Goal: Information Seeking & Learning: Learn about a topic

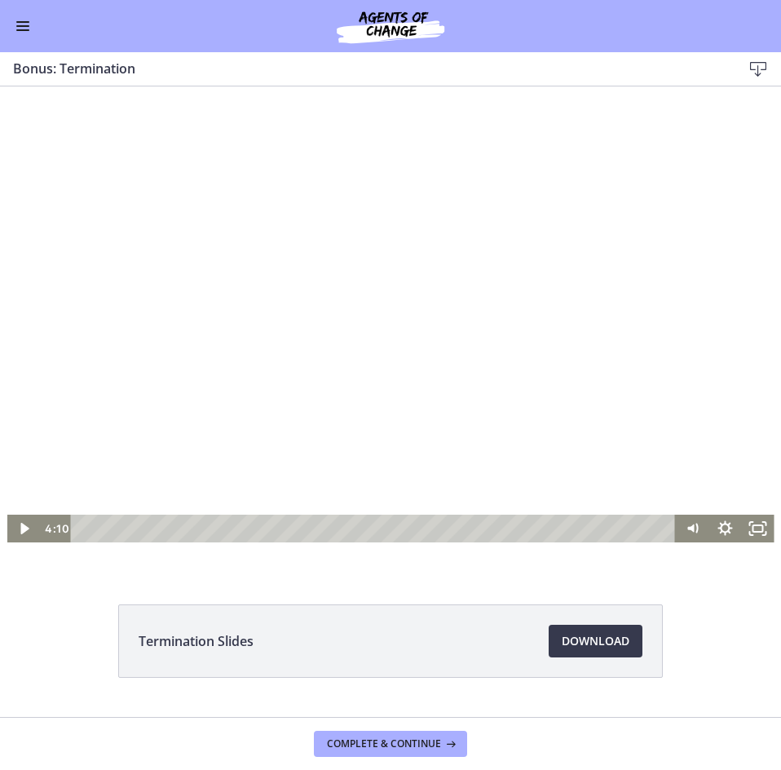
click at [327, 335] on div at bounding box center [391, 327] width 768 height 432
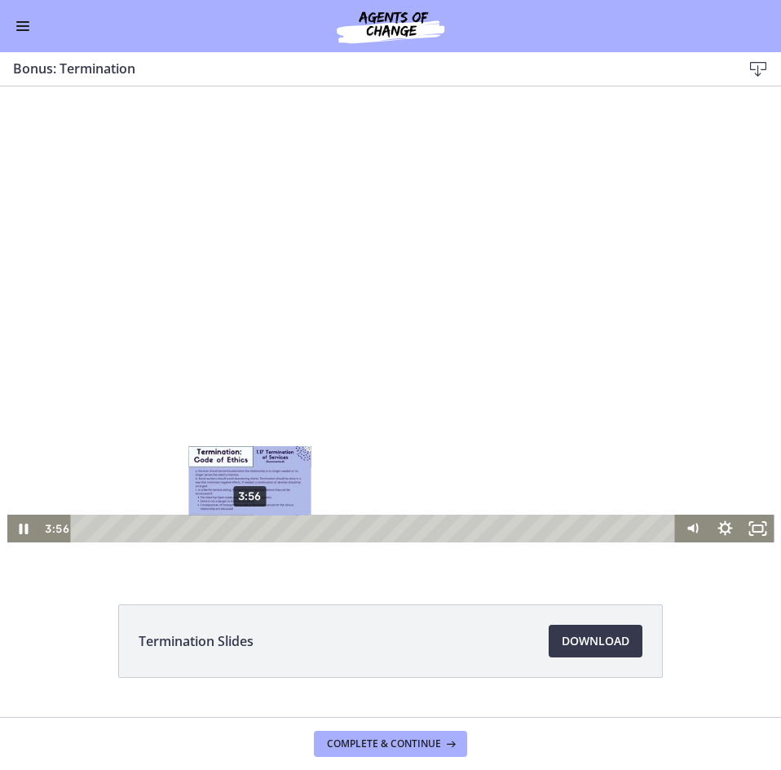
click at [243, 526] on div "3:56" at bounding box center [376, 529] width 586 height 28
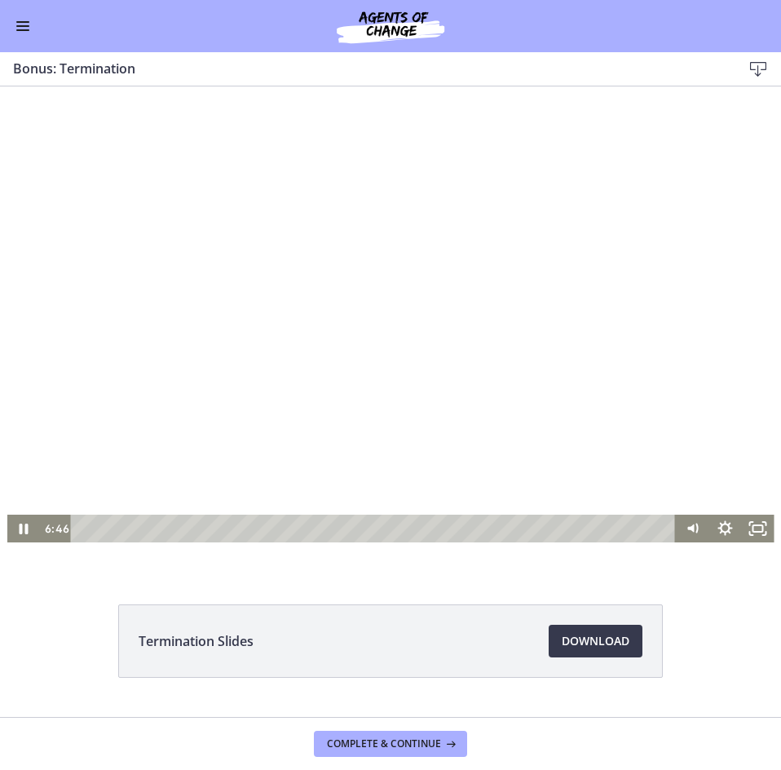
click at [478, 259] on div at bounding box center [391, 327] width 768 height 432
click at [438, 246] on div at bounding box center [391, 327] width 768 height 432
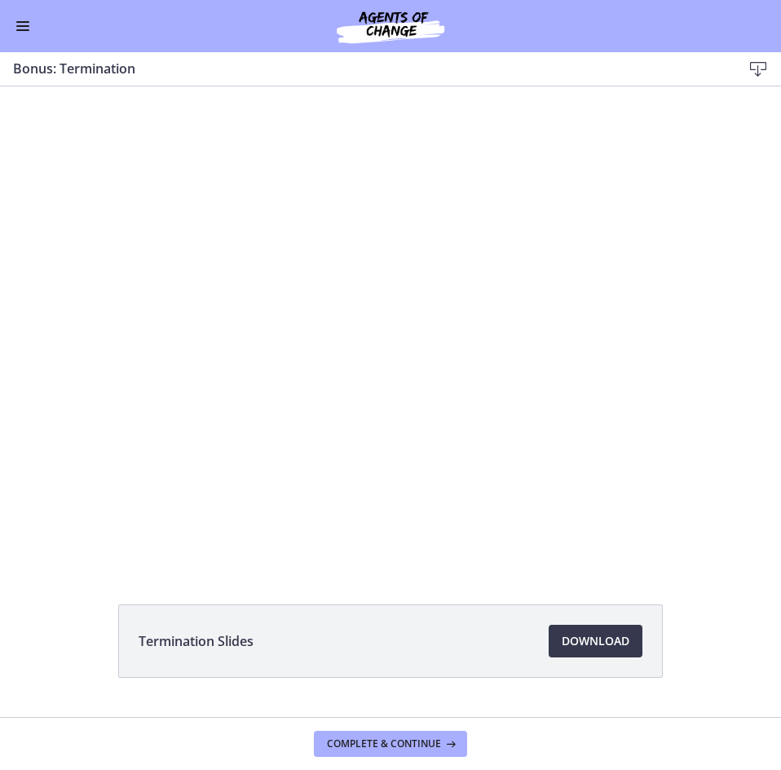
click at [438, 246] on div at bounding box center [391, 327] width 768 height 432
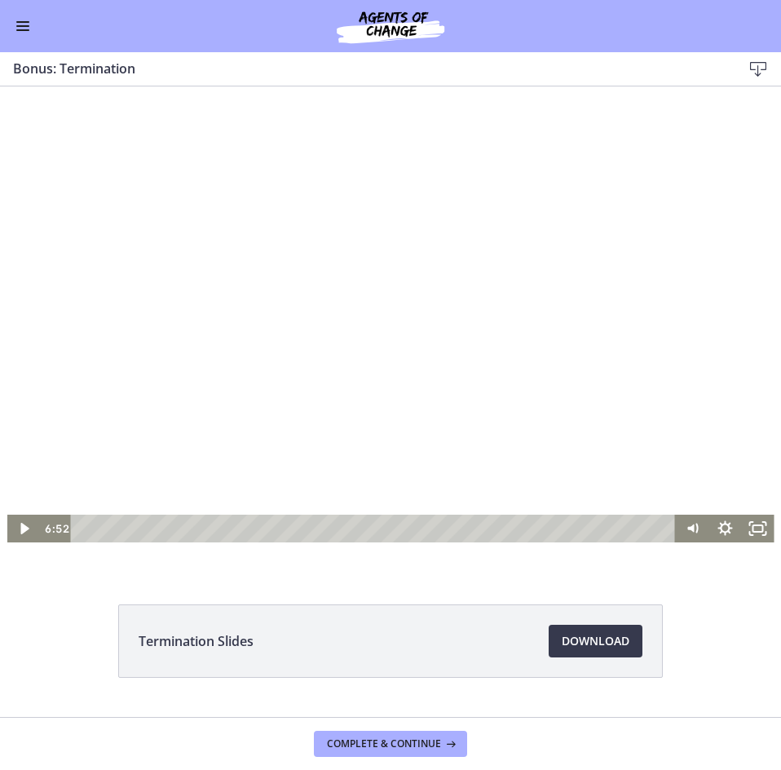
click at [347, 353] on div at bounding box center [391, 327] width 768 height 432
click at [377, 418] on div at bounding box center [391, 327] width 768 height 432
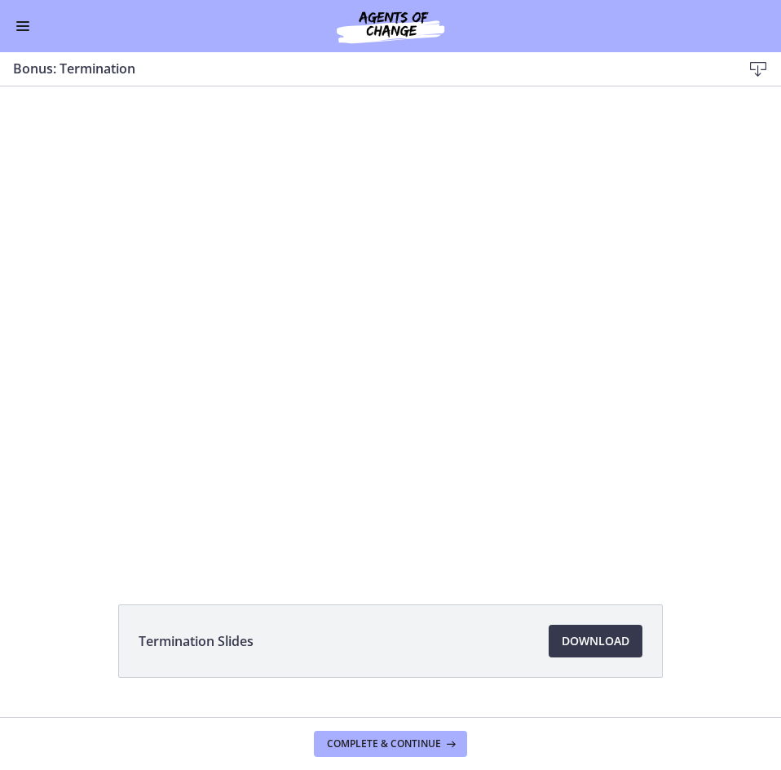
click at [377, 418] on div at bounding box center [391, 327] width 768 height 432
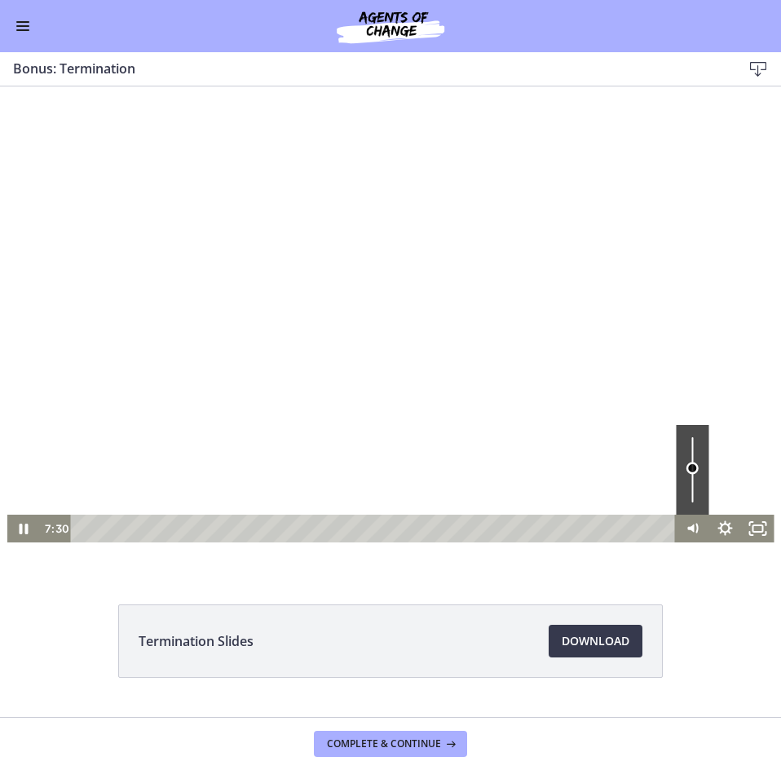
click at [687, 468] on div "Volume" at bounding box center [693, 468] width 12 height 12
click at [555, 366] on div at bounding box center [391, 327] width 768 height 432
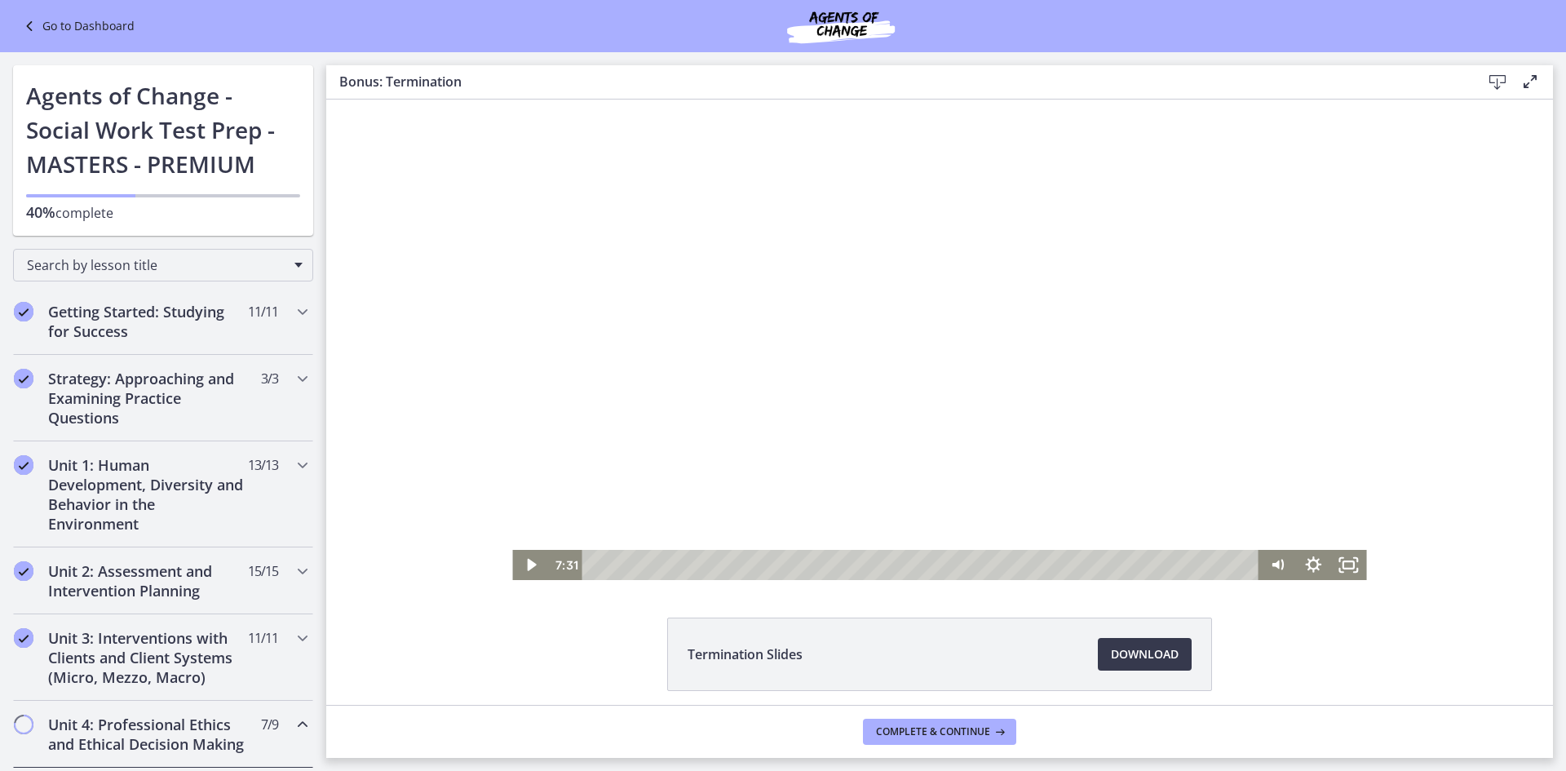
click at [781, 255] on div at bounding box center [939, 340] width 854 height 480
click at [781, 382] on div at bounding box center [939, 340] width 854 height 480
click at [781, 351] on div at bounding box center [939, 340] width 854 height 480
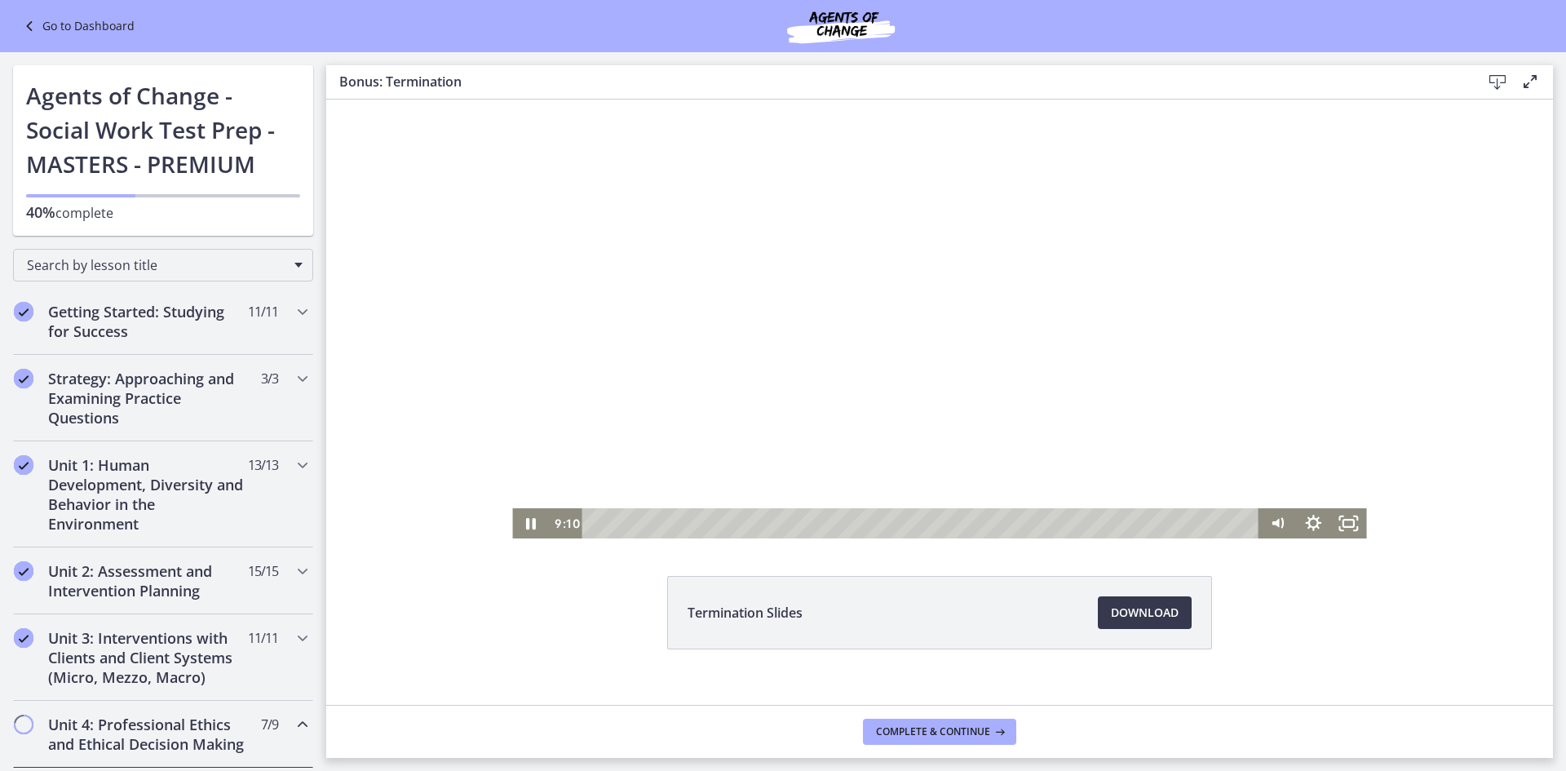
scroll to position [64, 0]
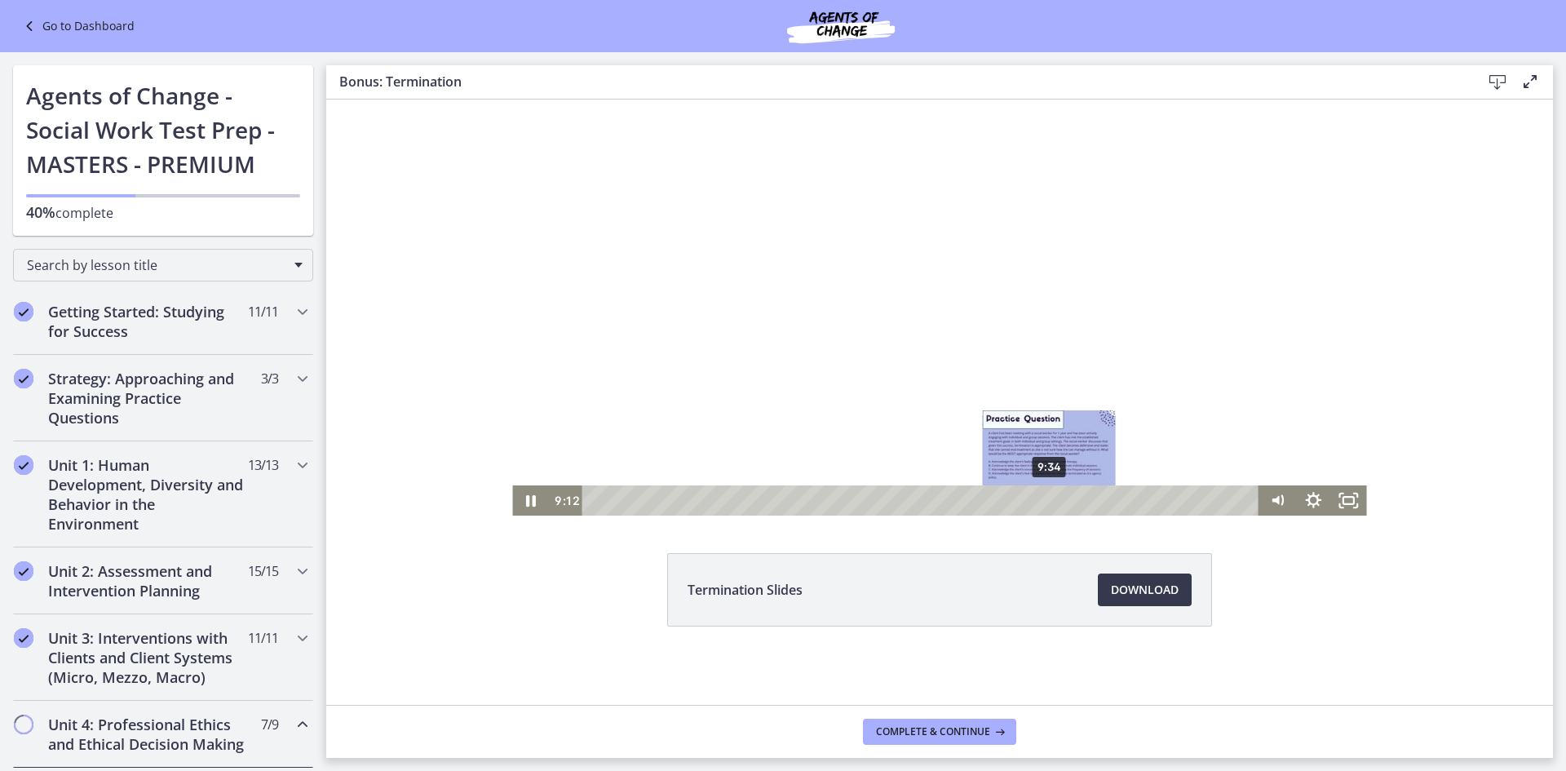
click at [781, 499] on div "9:34" at bounding box center [923, 500] width 656 height 30
click at [781, 499] on div "9:47" at bounding box center [923, 500] width 656 height 30
click at [781, 498] on div "9:56" at bounding box center [923, 500] width 656 height 30
click at [781, 499] on div "10:05" at bounding box center [923, 500] width 656 height 30
click at [781, 500] on div "10:22" at bounding box center [923, 500] width 656 height 30
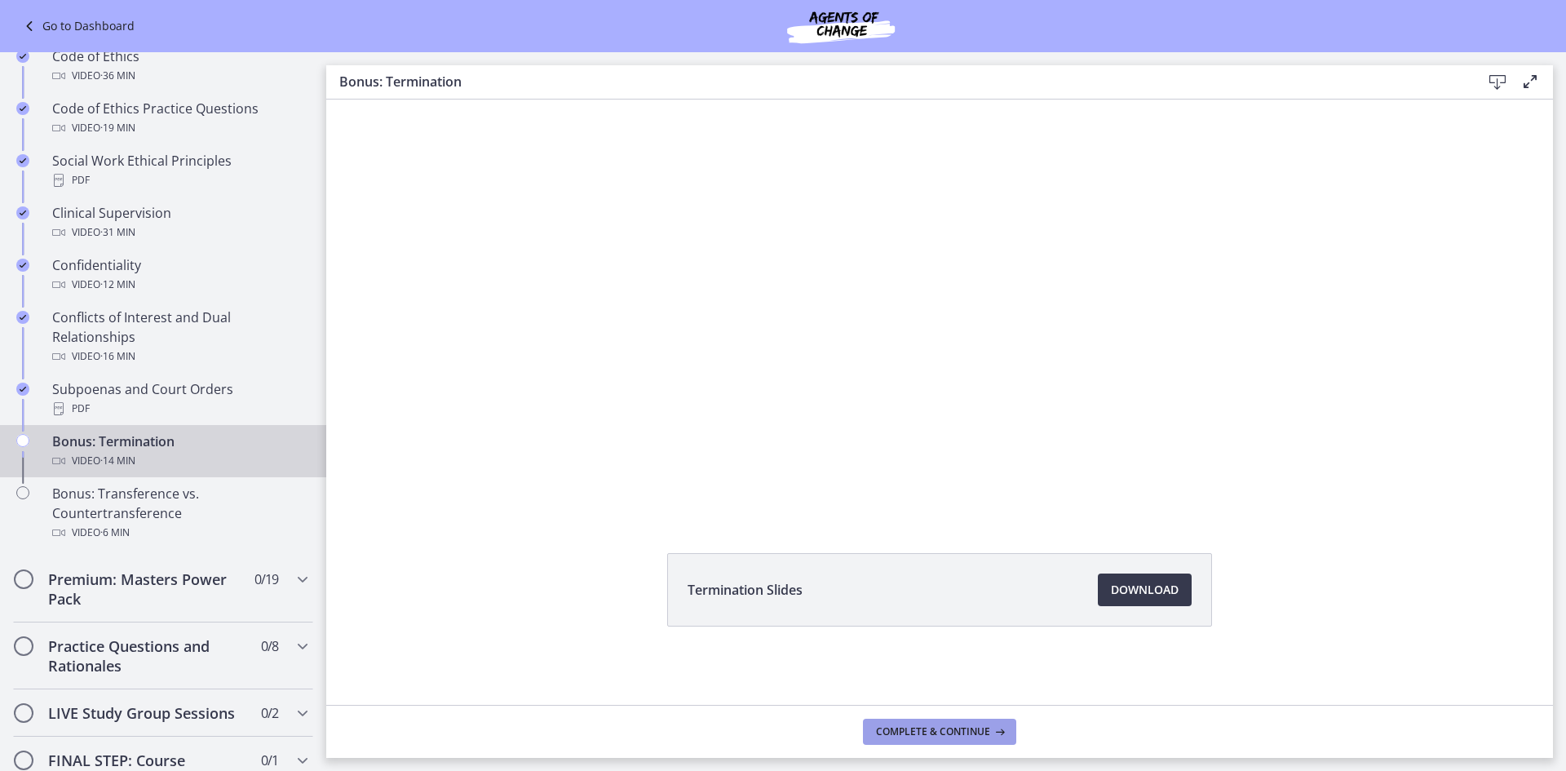
click at [781, 731] on span "Complete & continue" at bounding box center [933, 731] width 114 height 13
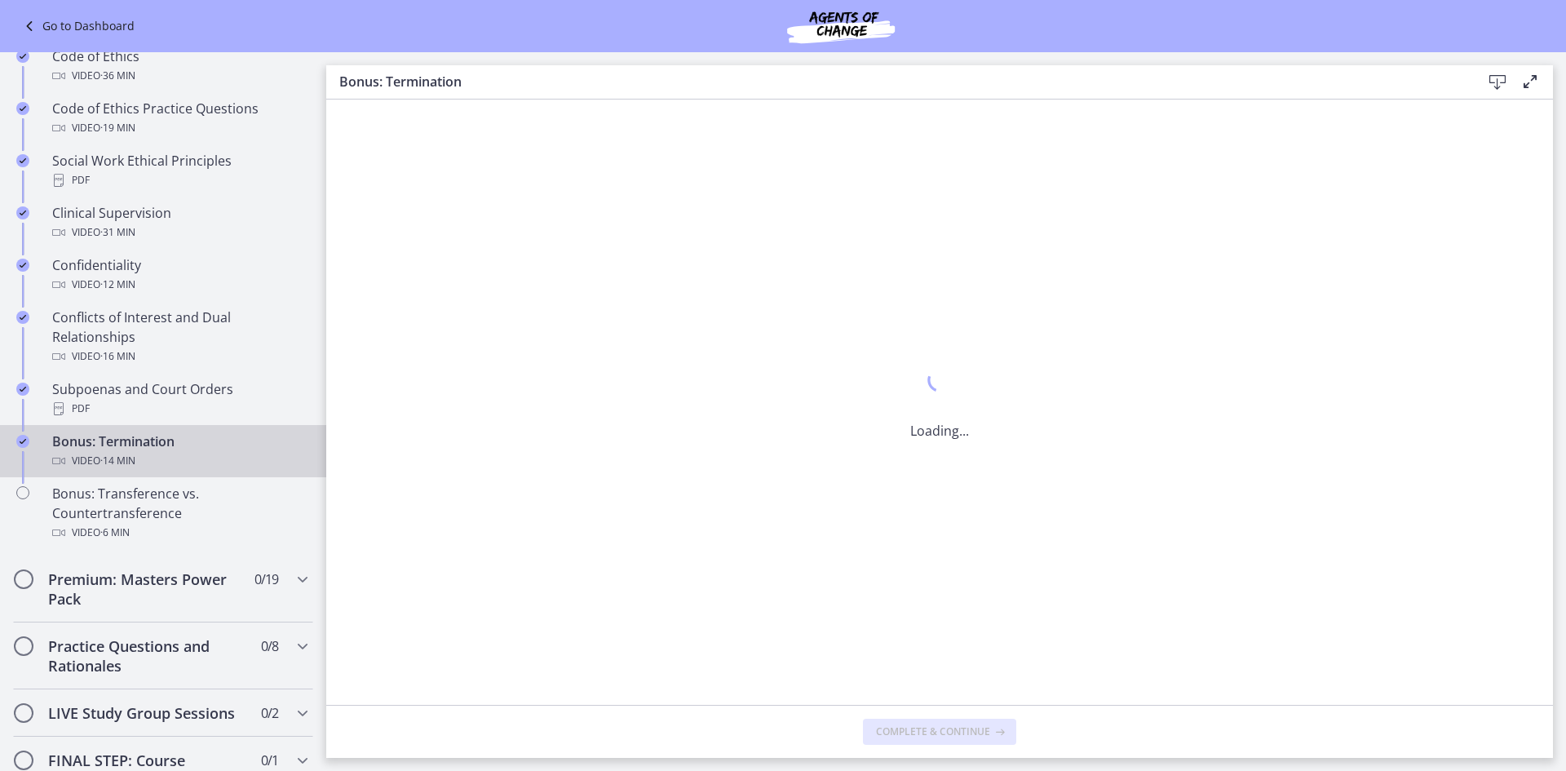
scroll to position [0, 0]
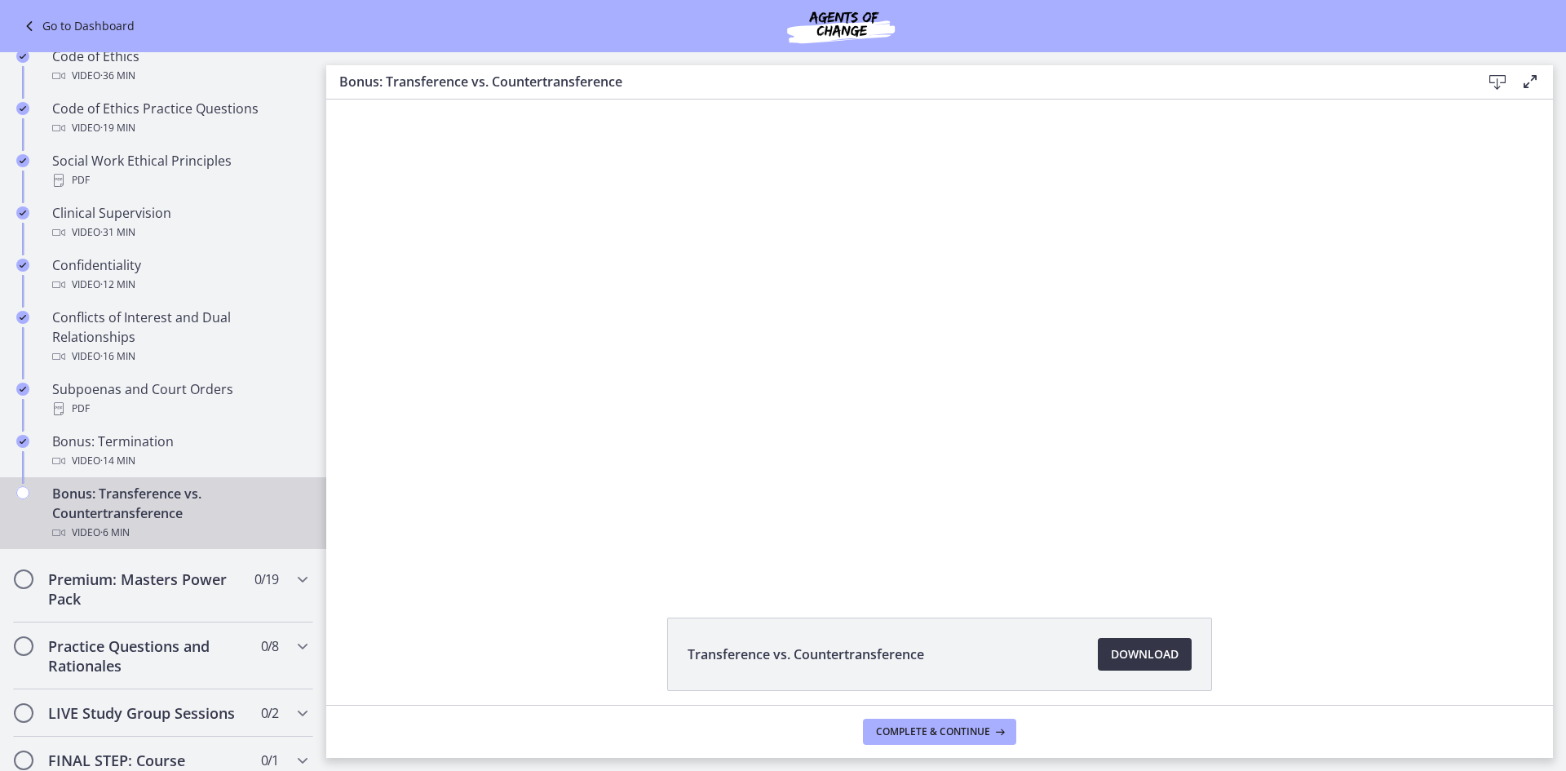
click at [781, 655] on span "Download Opens in a new window" at bounding box center [1145, 654] width 68 height 20
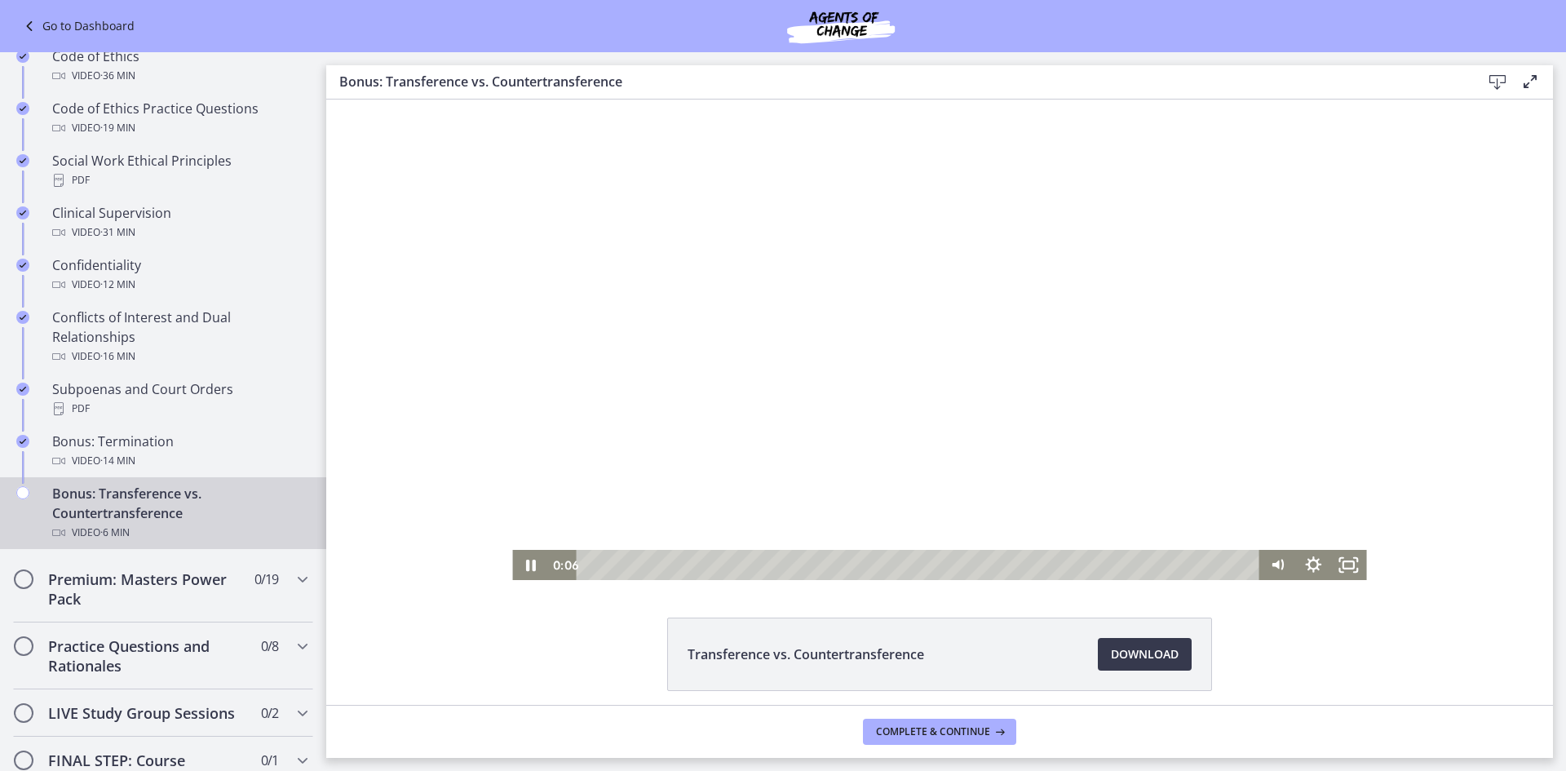
click at [781, 390] on div at bounding box center [939, 340] width 854 height 480
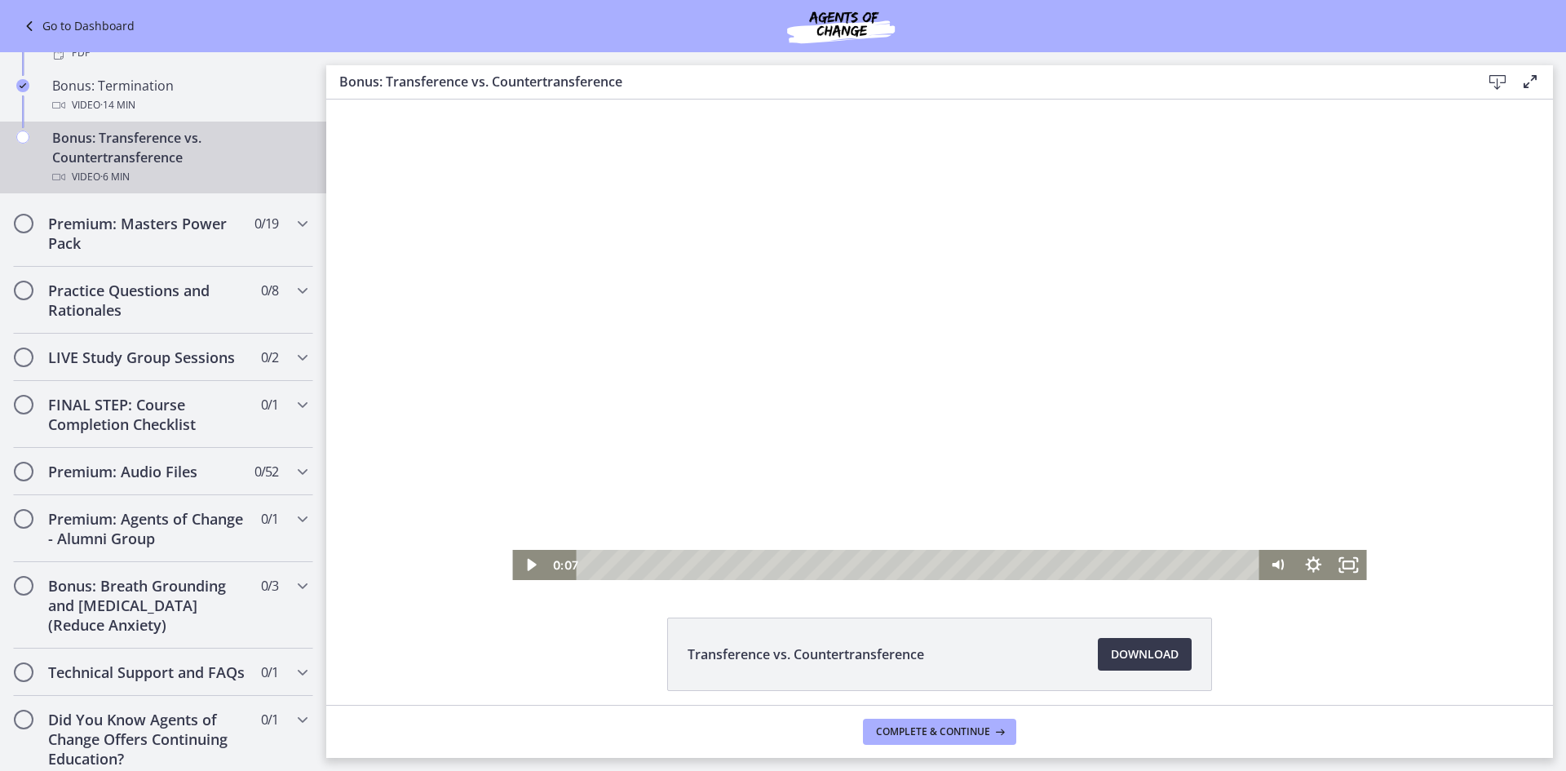
scroll to position [1180, 0]
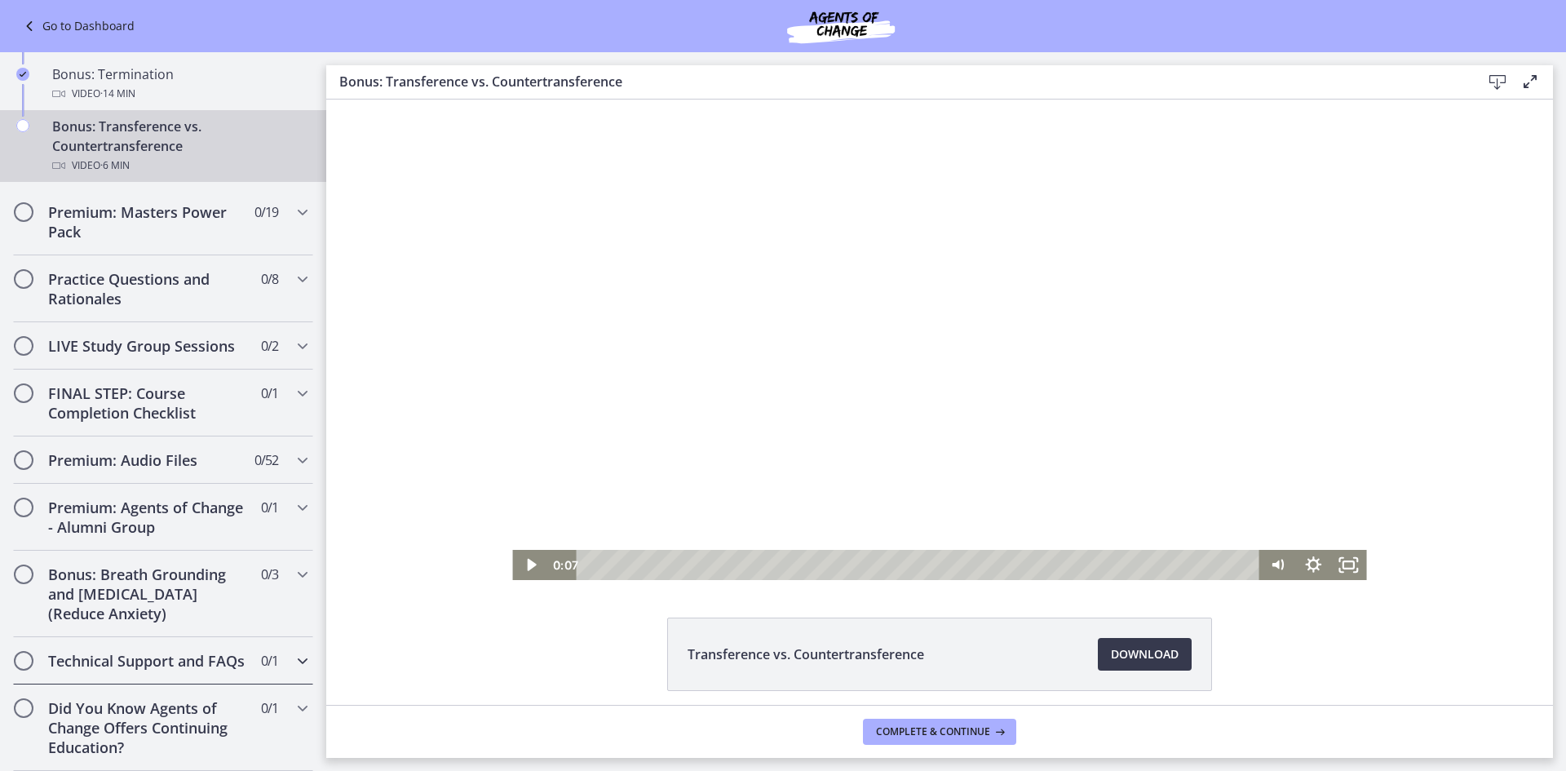
click at [261, 651] on span "0 / 1 Completed" at bounding box center [269, 661] width 17 height 20
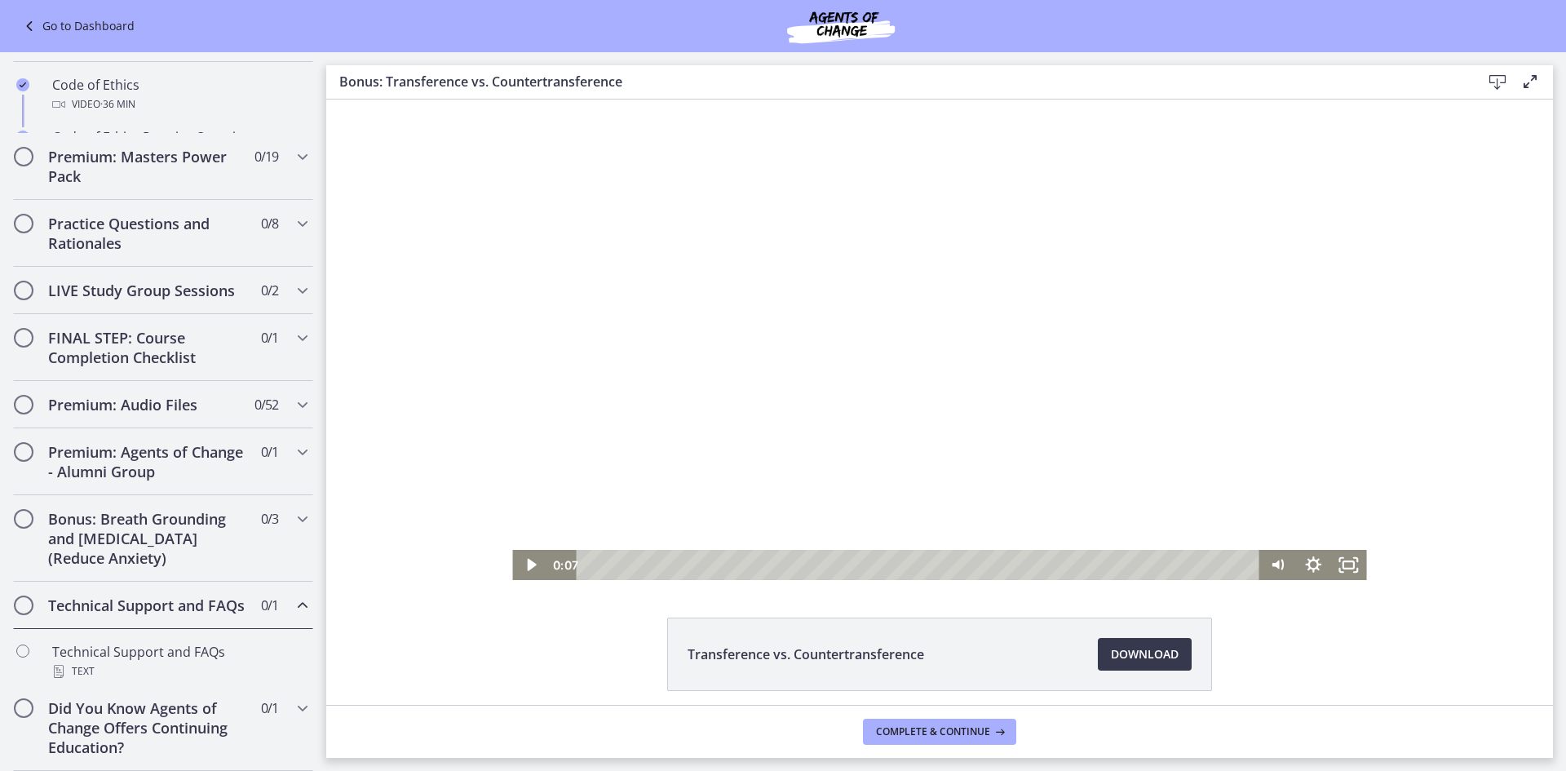
scroll to position [723, 0]
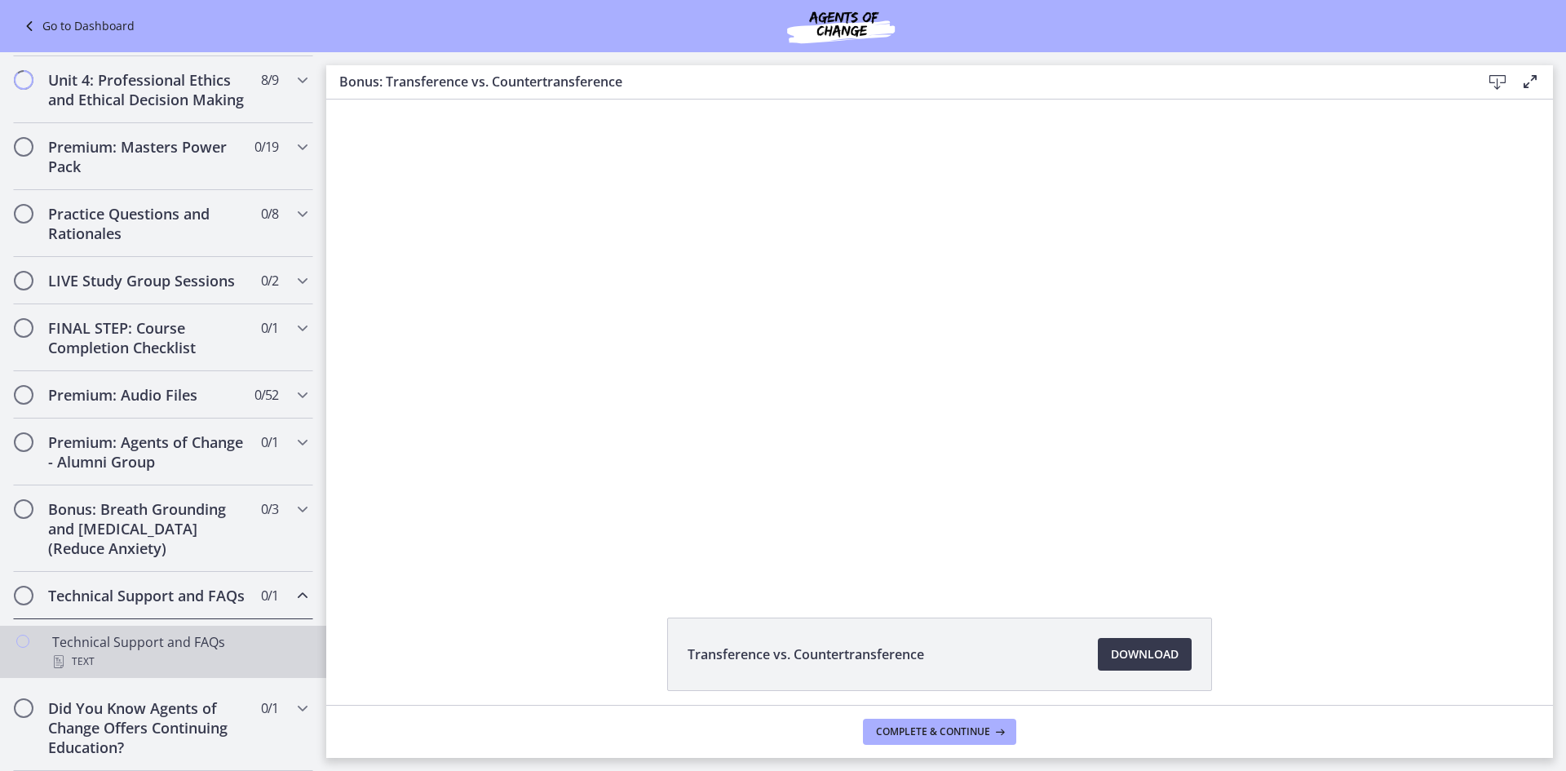
click at [175, 641] on div "Technical Support and FAQs Text" at bounding box center [179, 651] width 254 height 39
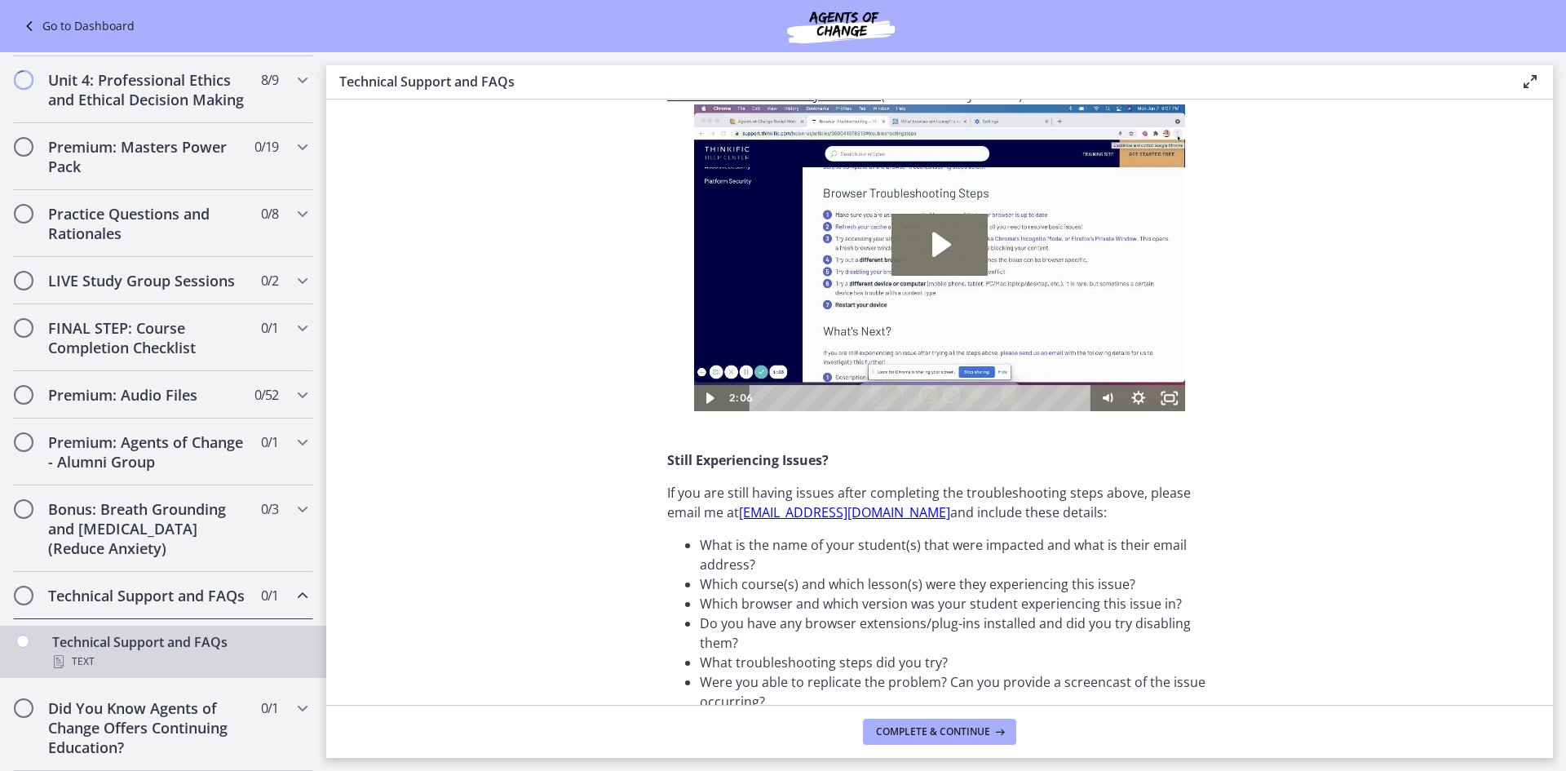
scroll to position [470, 0]
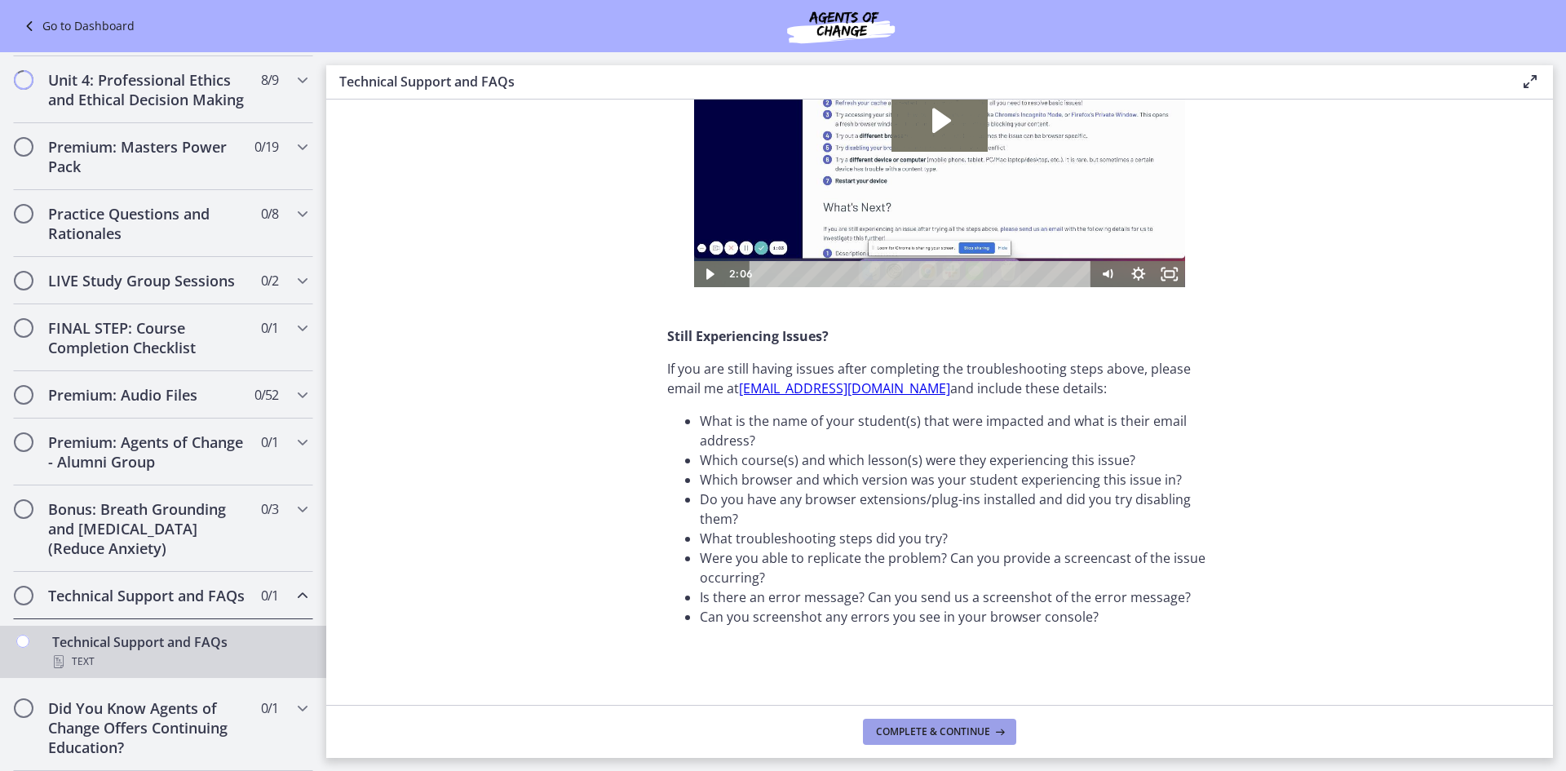
click at [781, 733] on span "Complete & continue" at bounding box center [933, 731] width 114 height 13
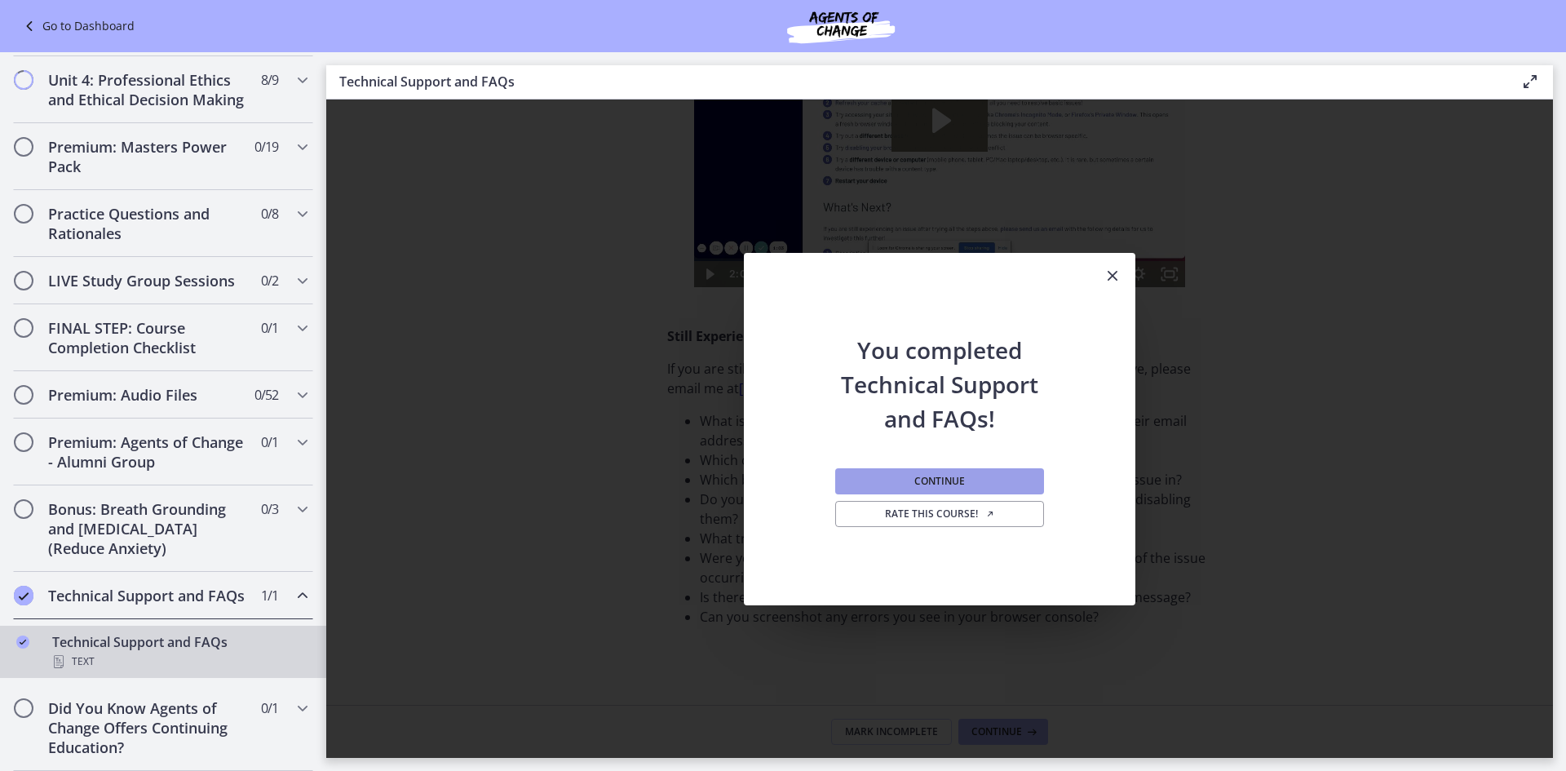
click at [781, 485] on button "Continue" at bounding box center [939, 481] width 209 height 26
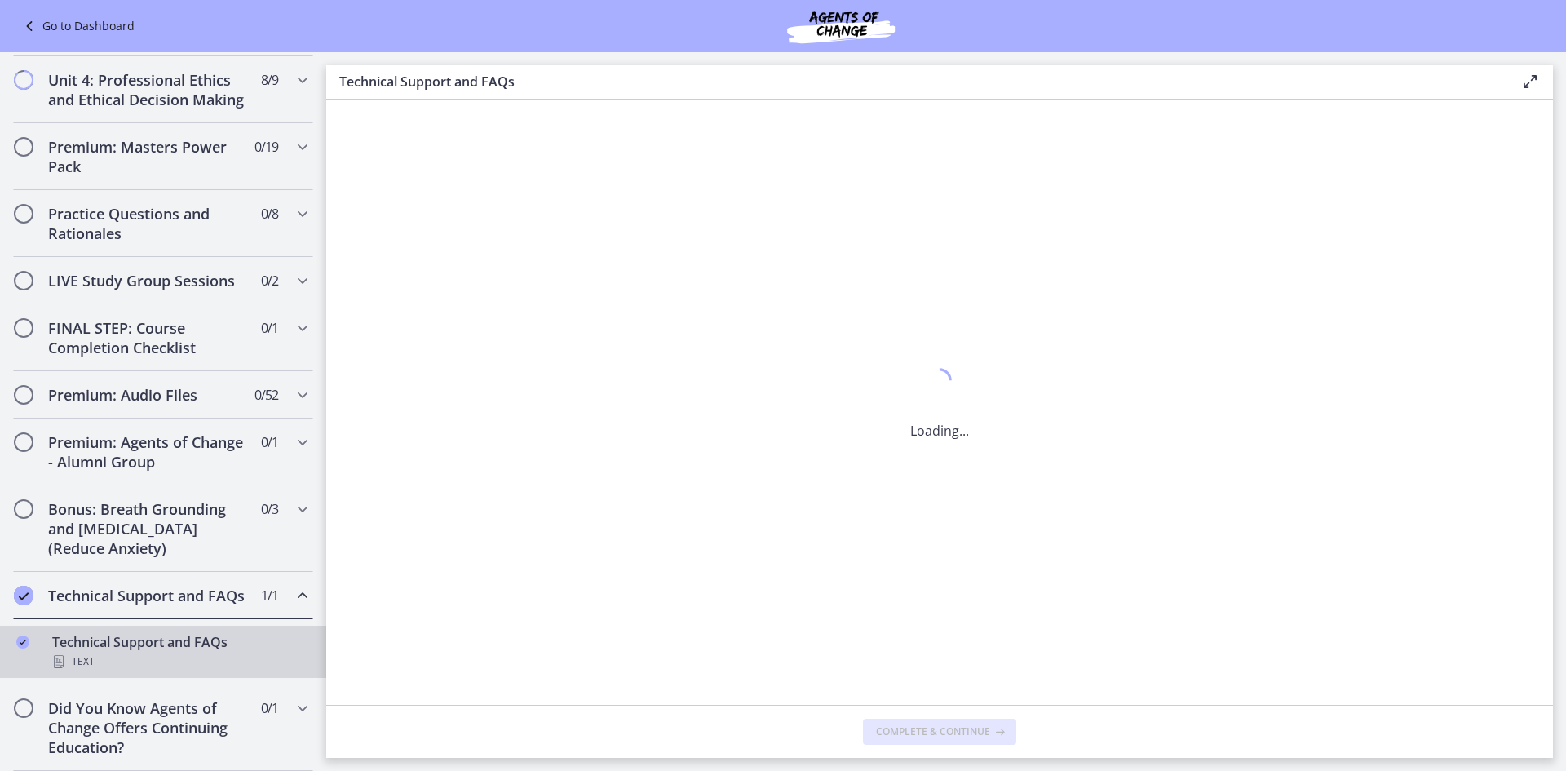
scroll to position [0, 0]
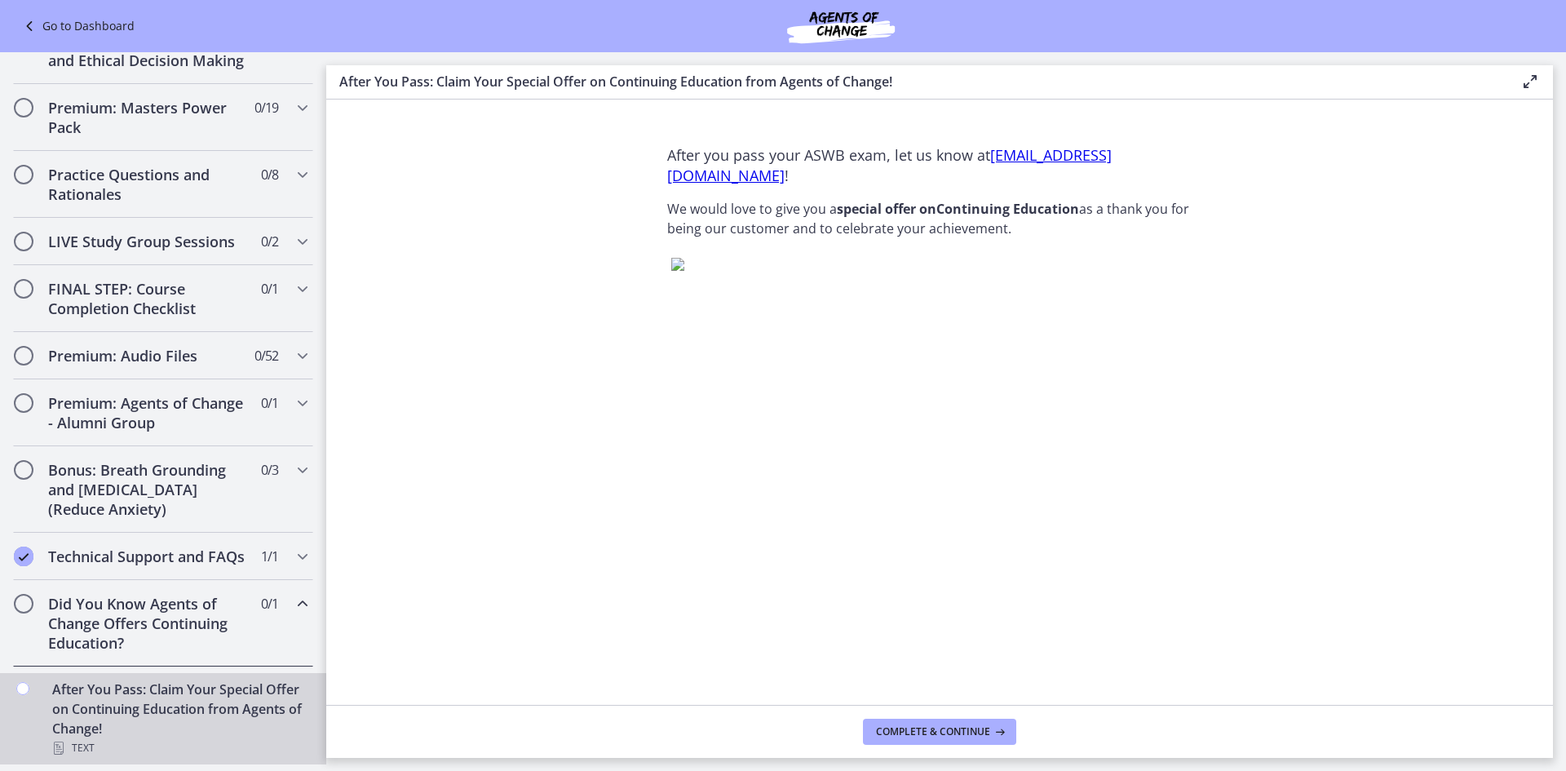
click at [131, 605] on h2 "Did You Know Agents of Change Offers Continuing Education?" at bounding box center [147, 623] width 199 height 59
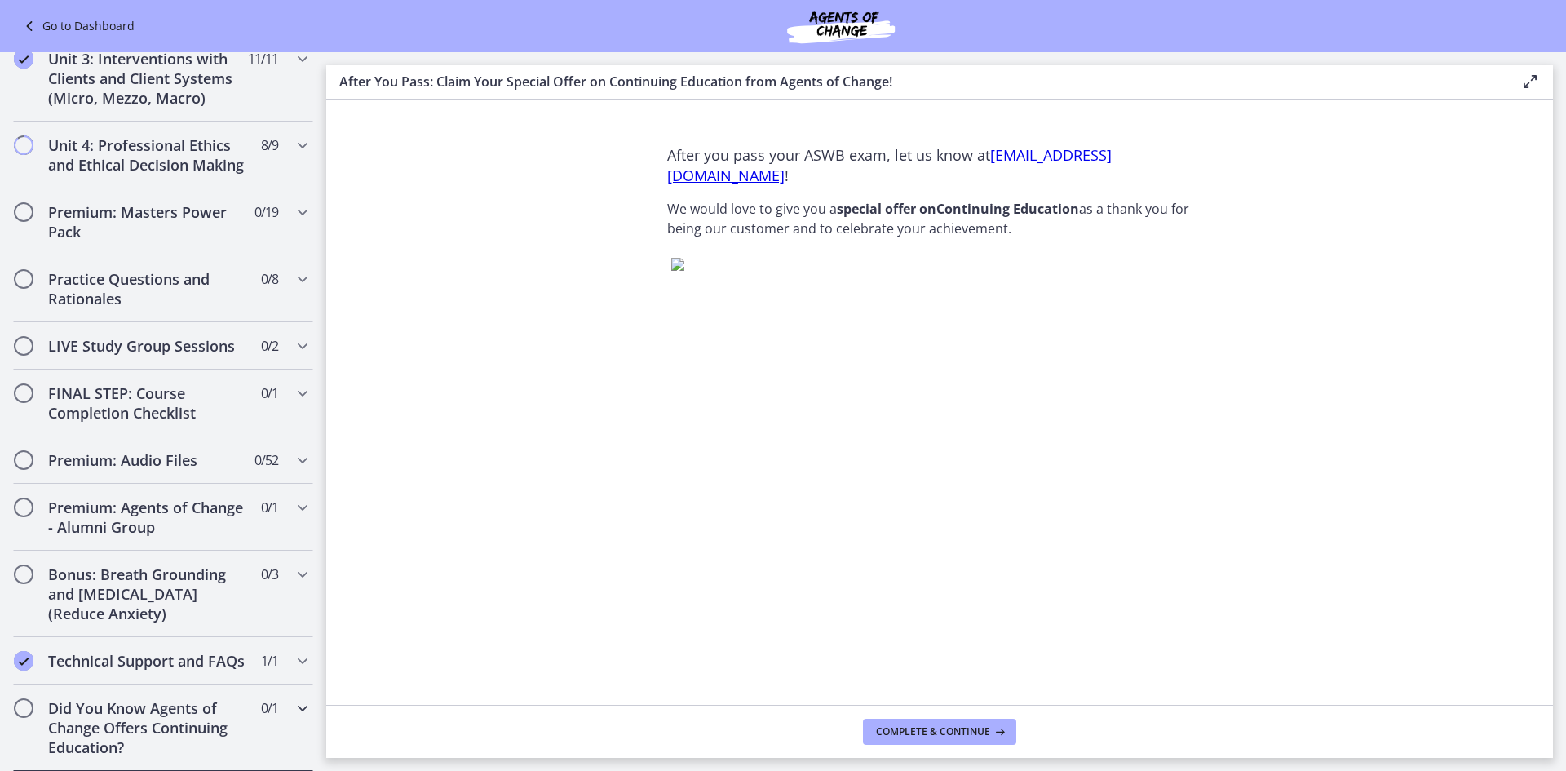
click at [143, 716] on h2 "Did You Know Agents of Change Offers Continuing Education?" at bounding box center [147, 727] width 199 height 59
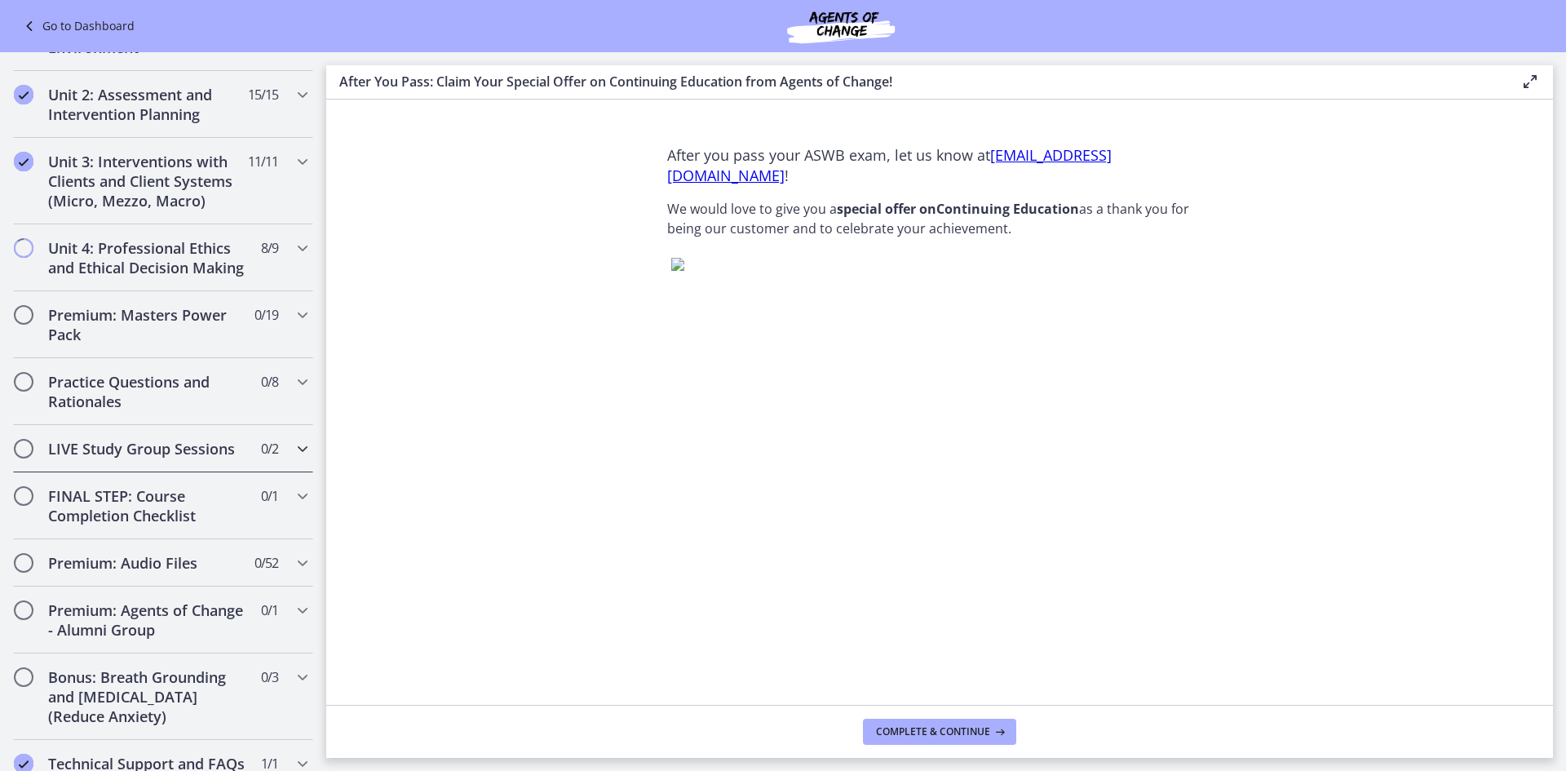
scroll to position [436, 0]
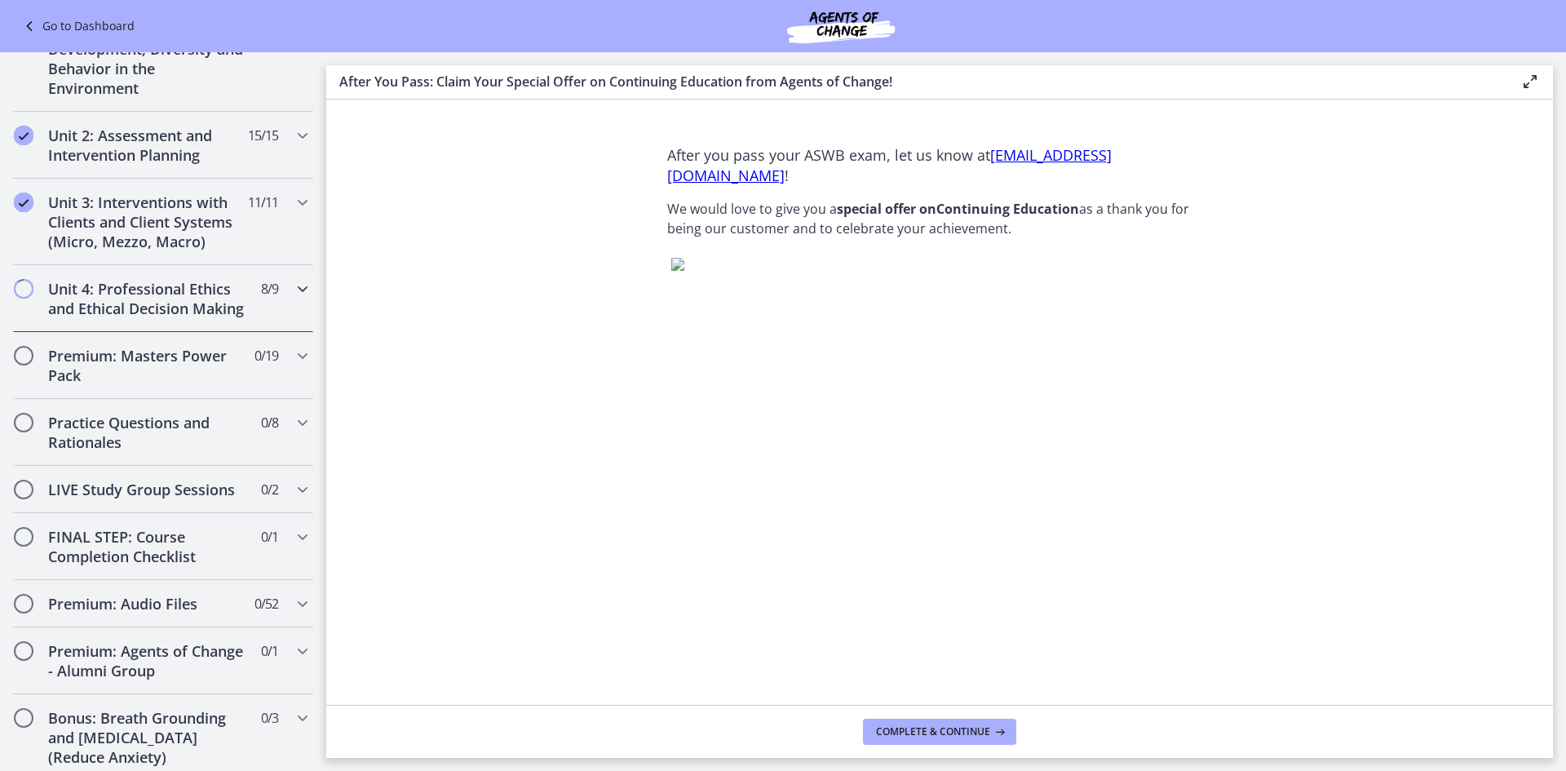
click at [166, 314] on h2 "Unit 4: Professional Ethics and Ethical Decision Making" at bounding box center [147, 298] width 199 height 39
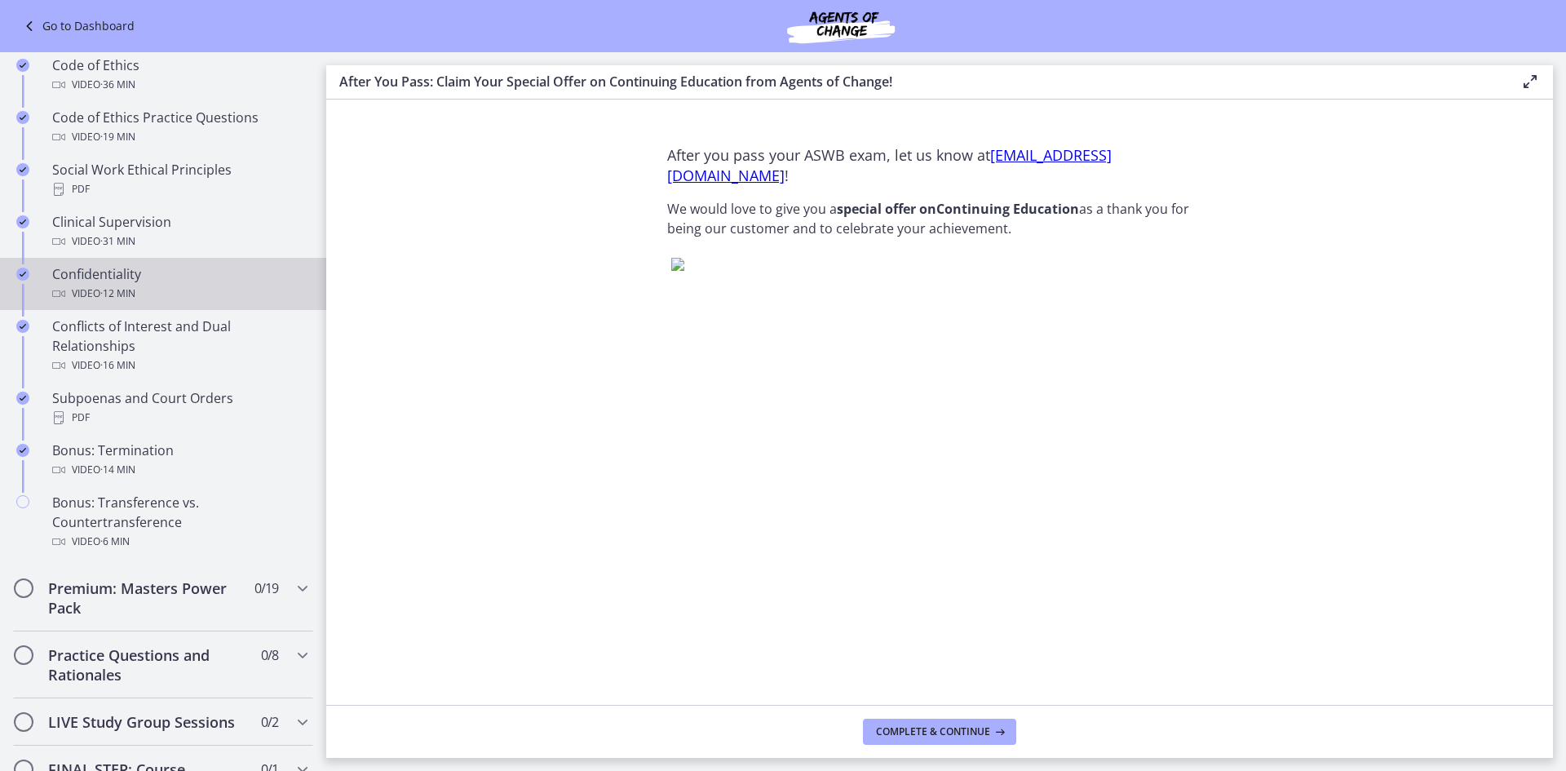
scroll to position [762, 0]
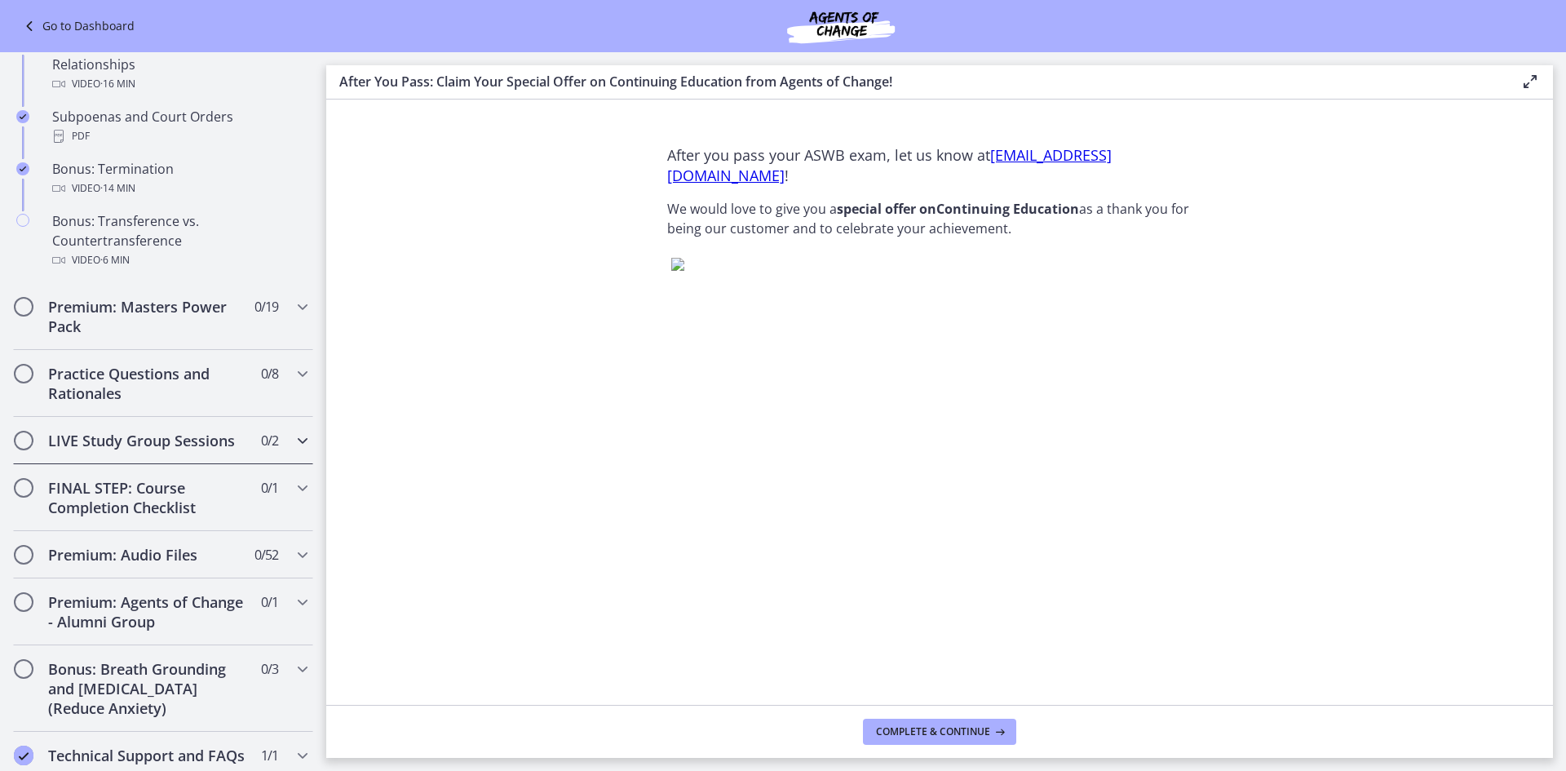
click at [158, 450] on h2 "LIVE Study Group Sessions" at bounding box center [147, 441] width 199 height 20
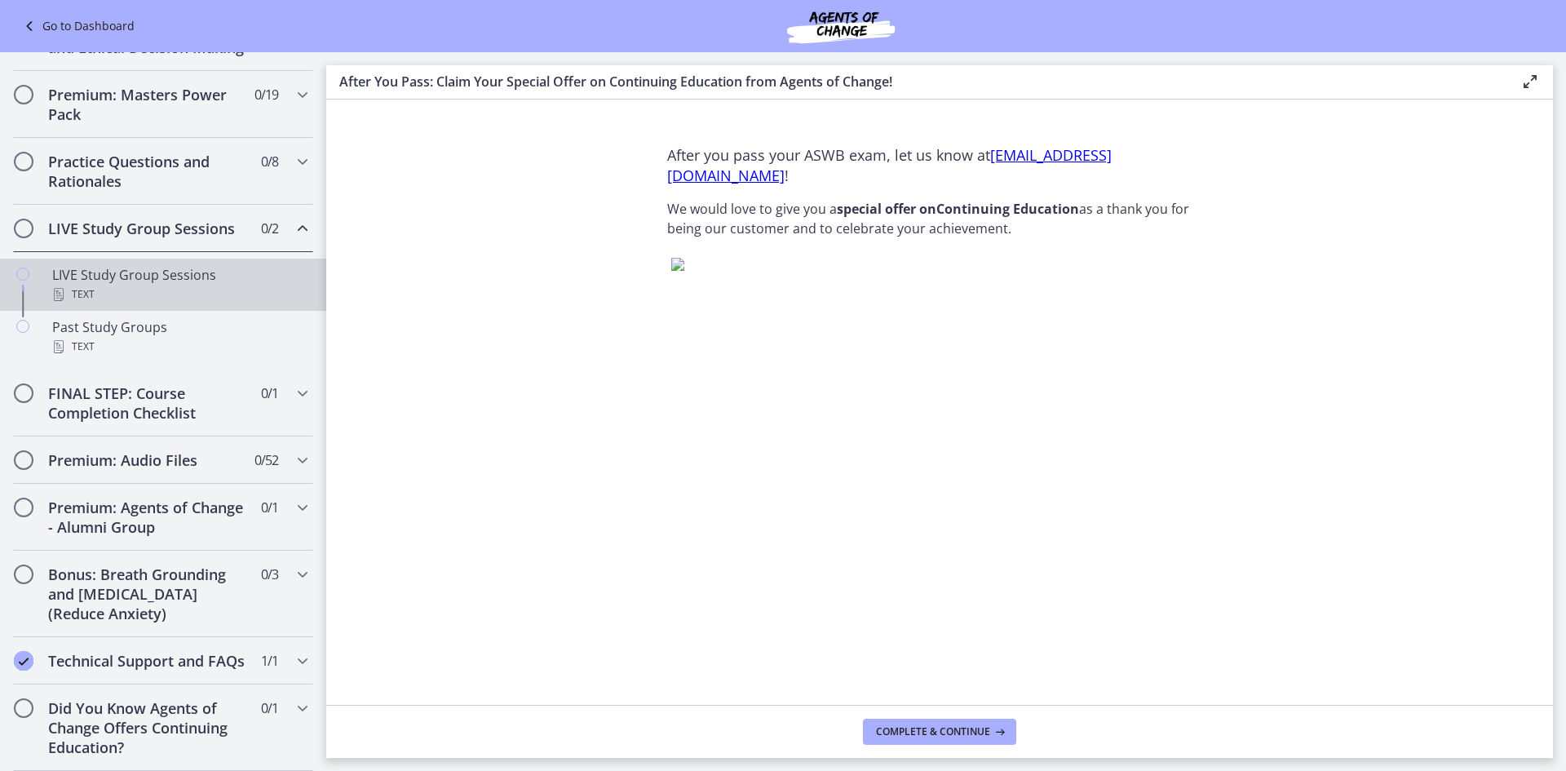
click at [116, 270] on div "LIVE Study Group Sessions Text" at bounding box center [179, 284] width 254 height 39
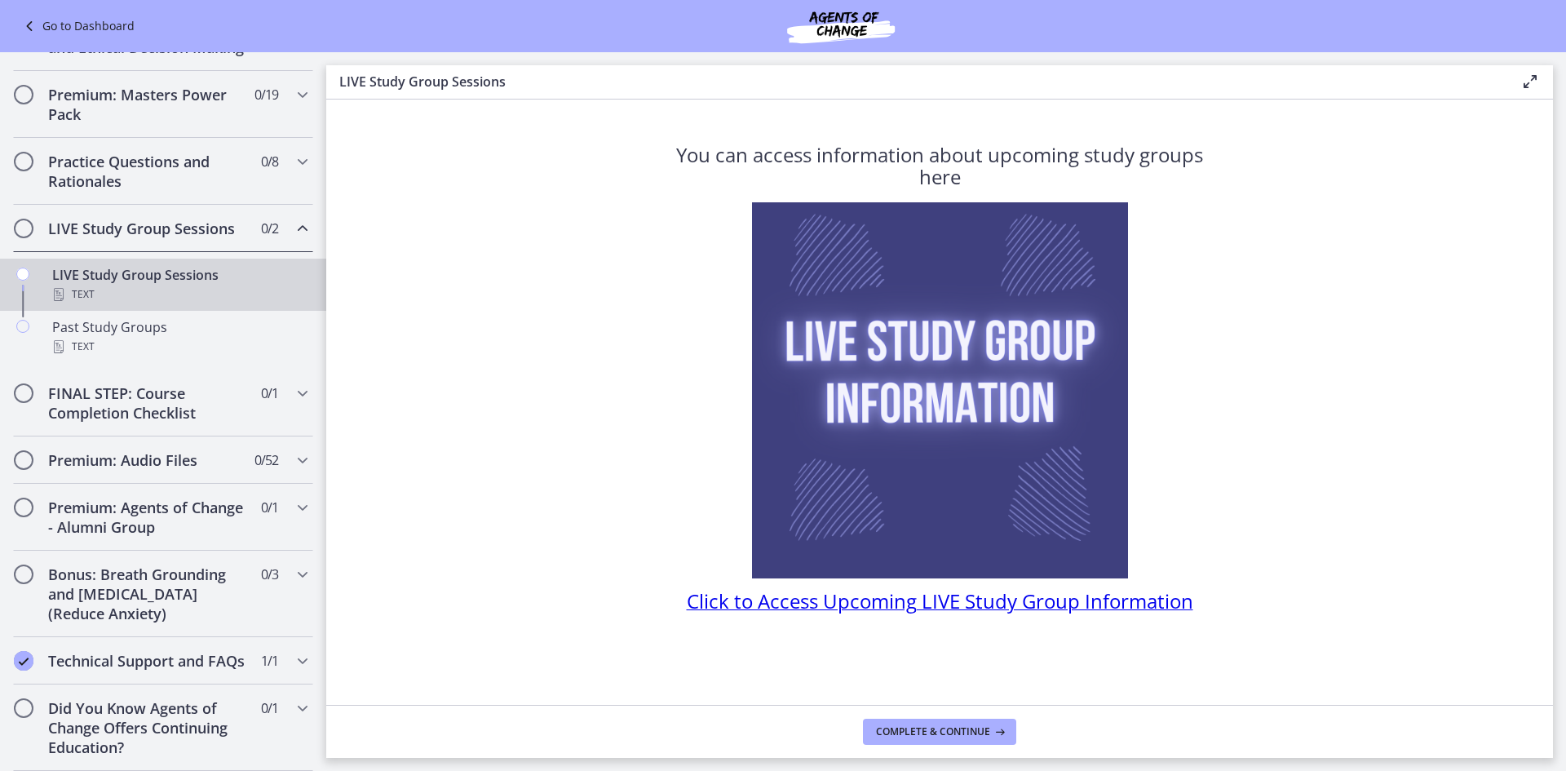
click at [781, 597] on span "Click to Access Upcoming LIVE Study Group Information" at bounding box center [940, 600] width 507 height 27
click at [135, 317] on div "Past Study Groups Text" at bounding box center [179, 336] width 254 height 39
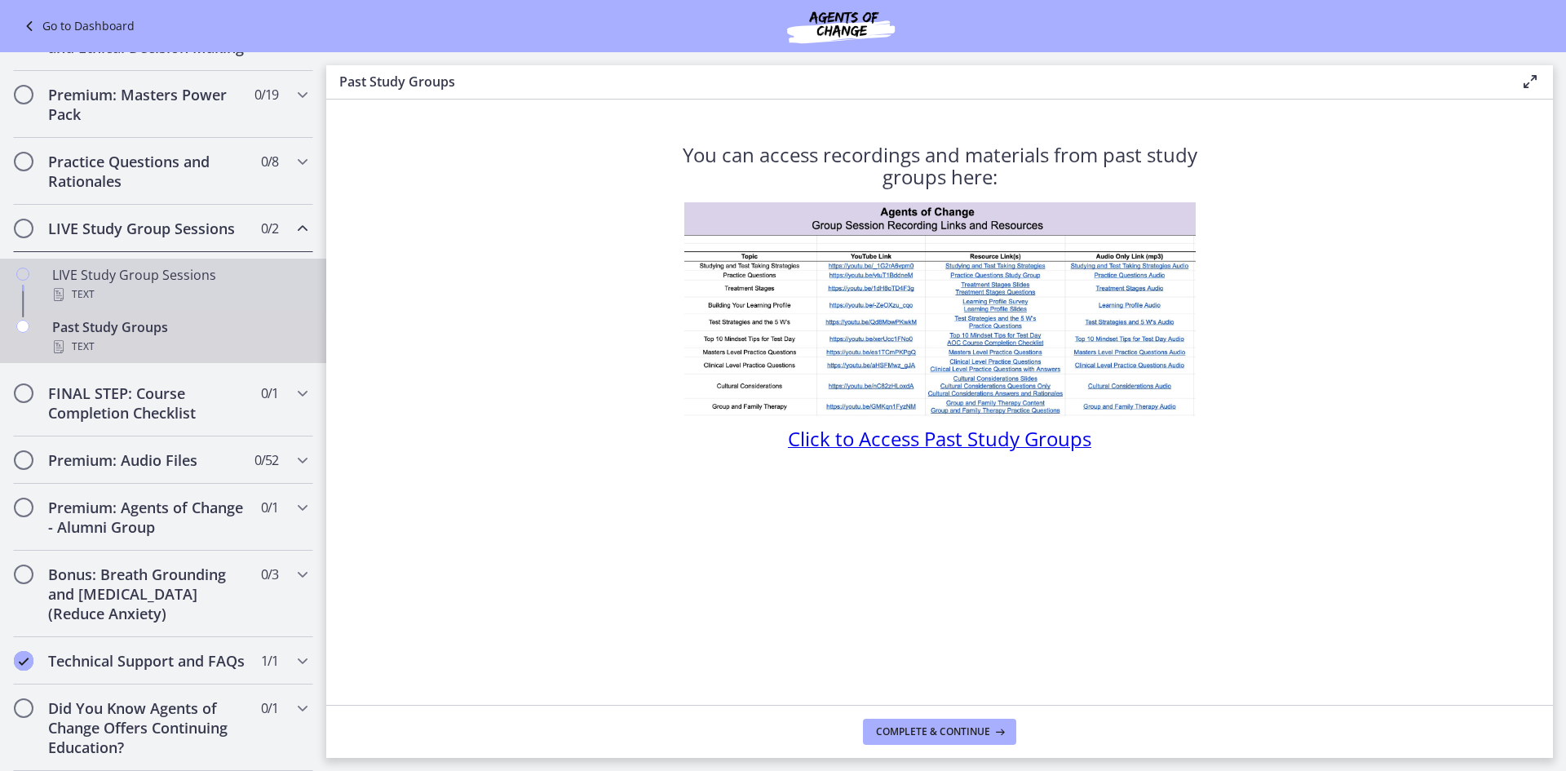
click at [117, 273] on div "LIVE Study Group Sessions Text" at bounding box center [179, 284] width 254 height 39
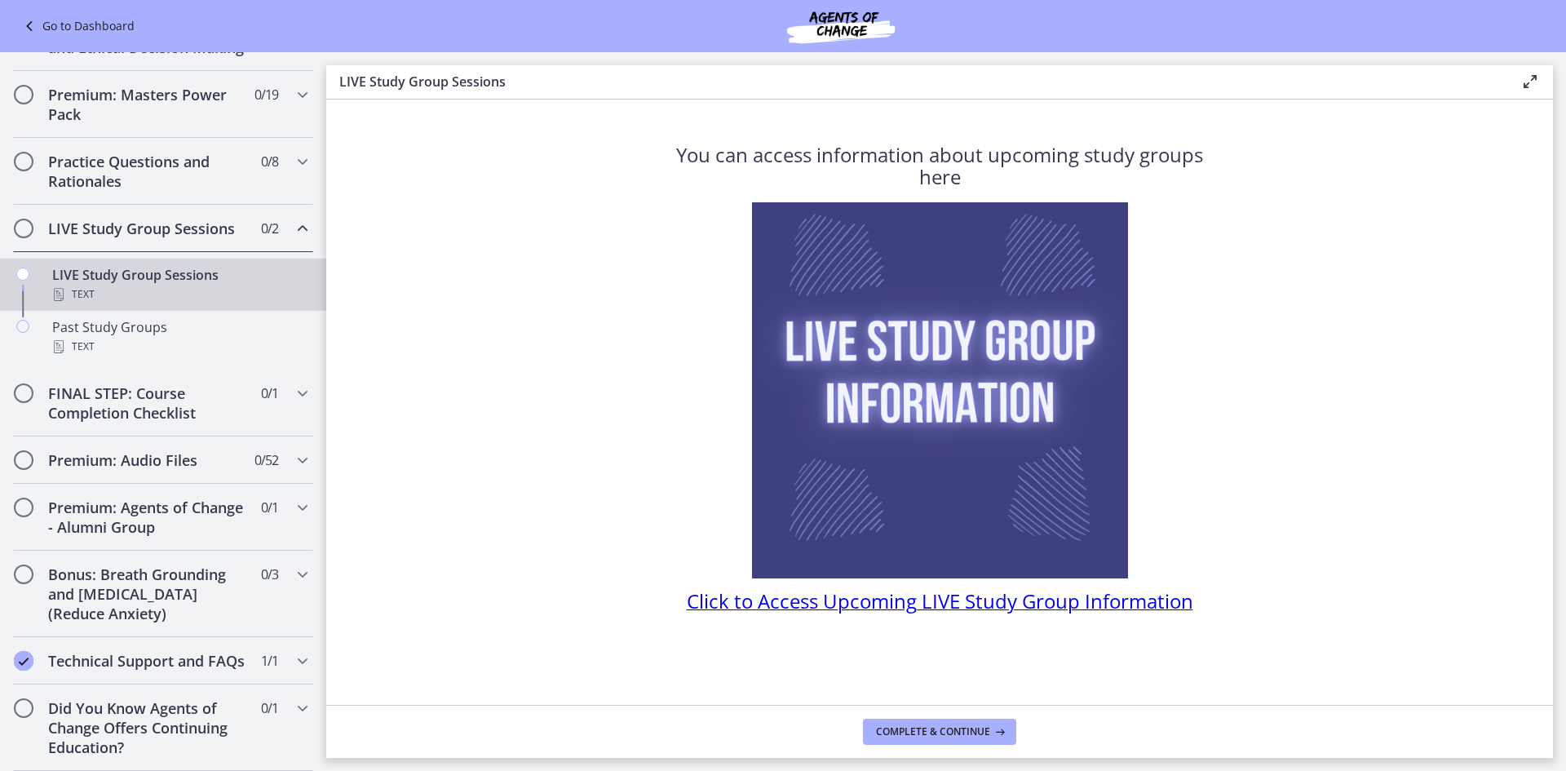
click at [781, 606] on span "Click to Access Upcoming LIVE Study Group Information" at bounding box center [940, 600] width 507 height 27
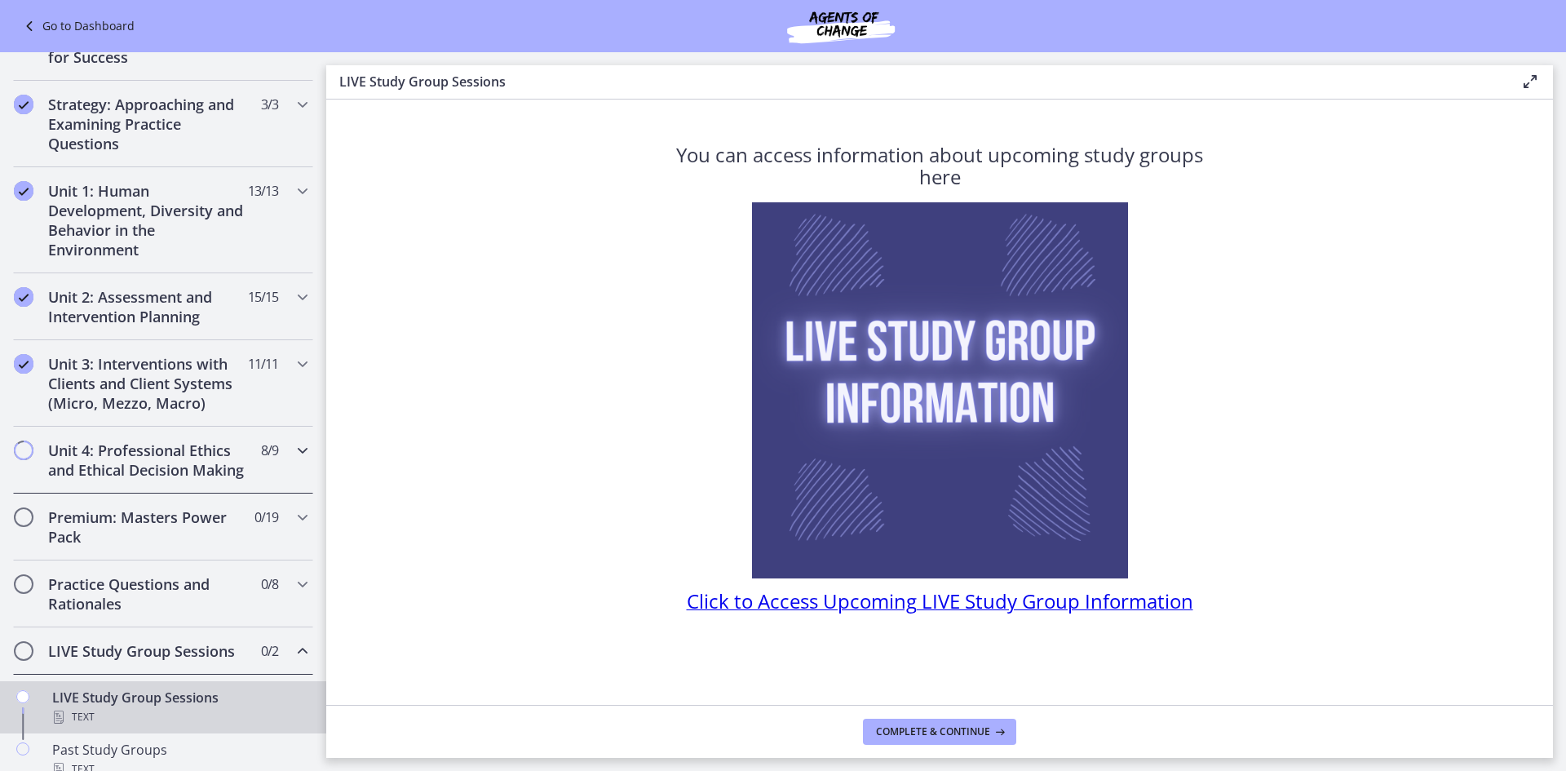
scroll to position [356, 0]
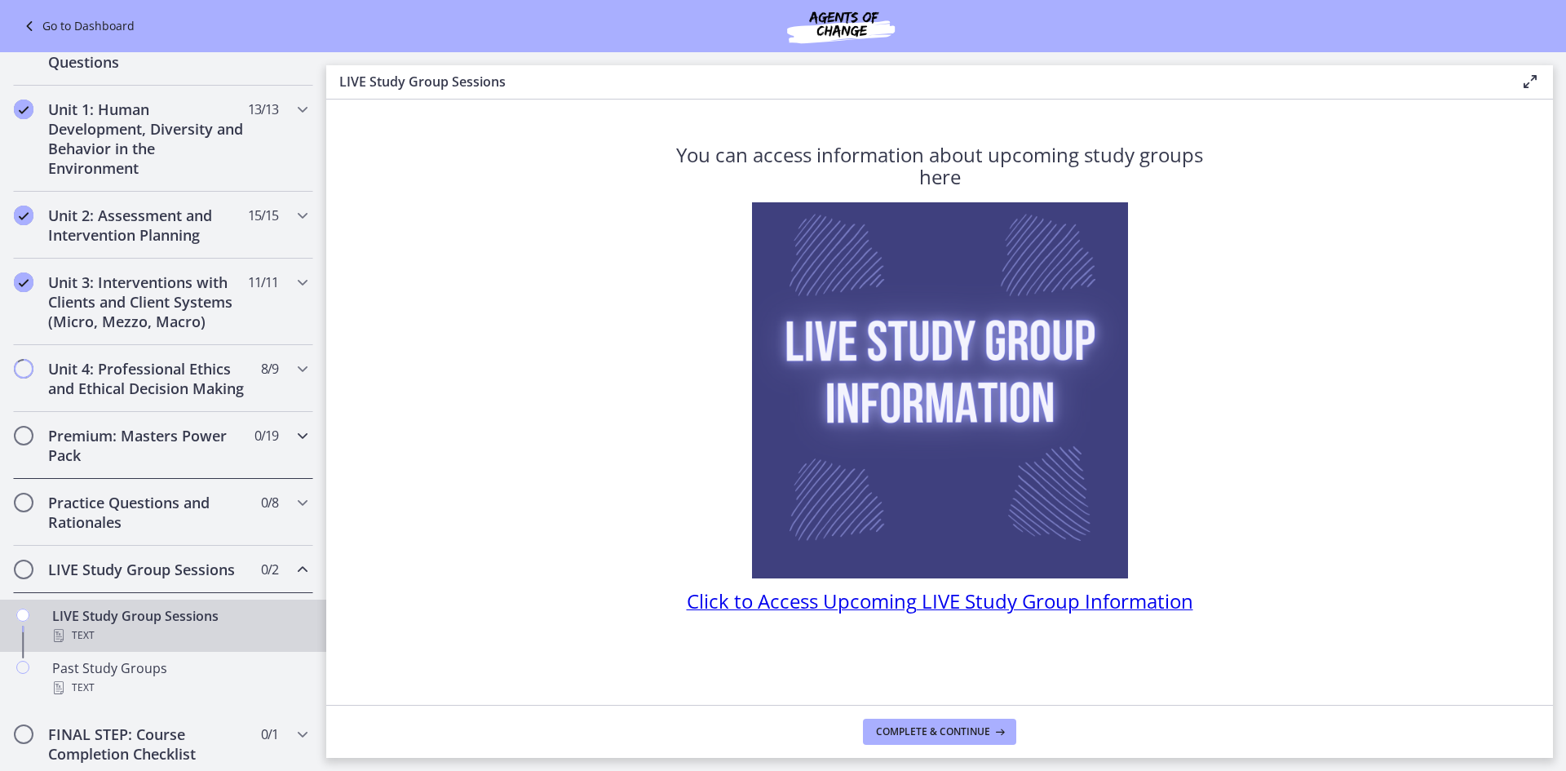
click at [154, 465] on h2 "Premium: Masters Power Pack" at bounding box center [147, 445] width 199 height 39
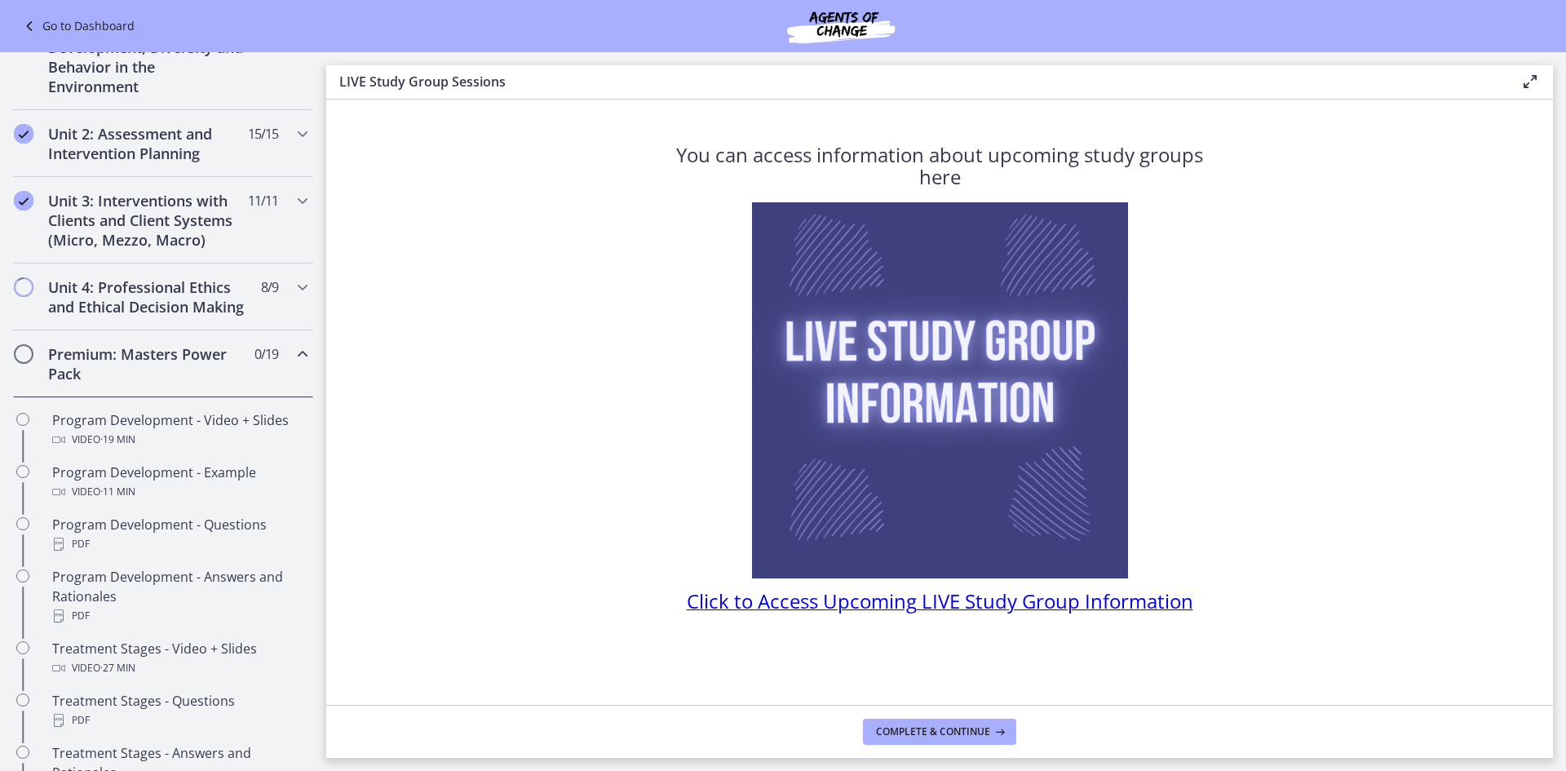
scroll to position [519, 0]
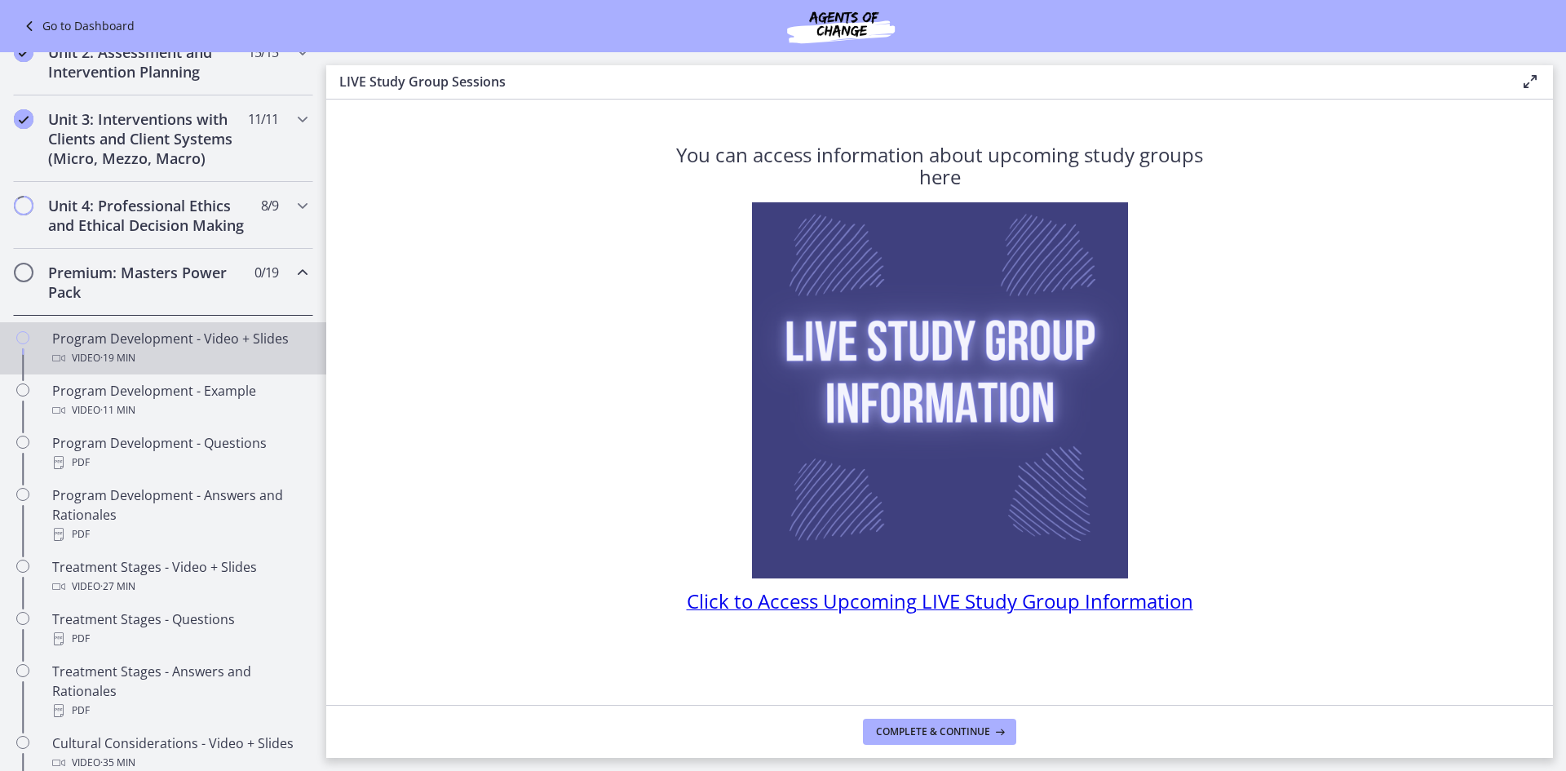
click at [190, 368] on div "Video · 19 min" at bounding box center [179, 358] width 254 height 20
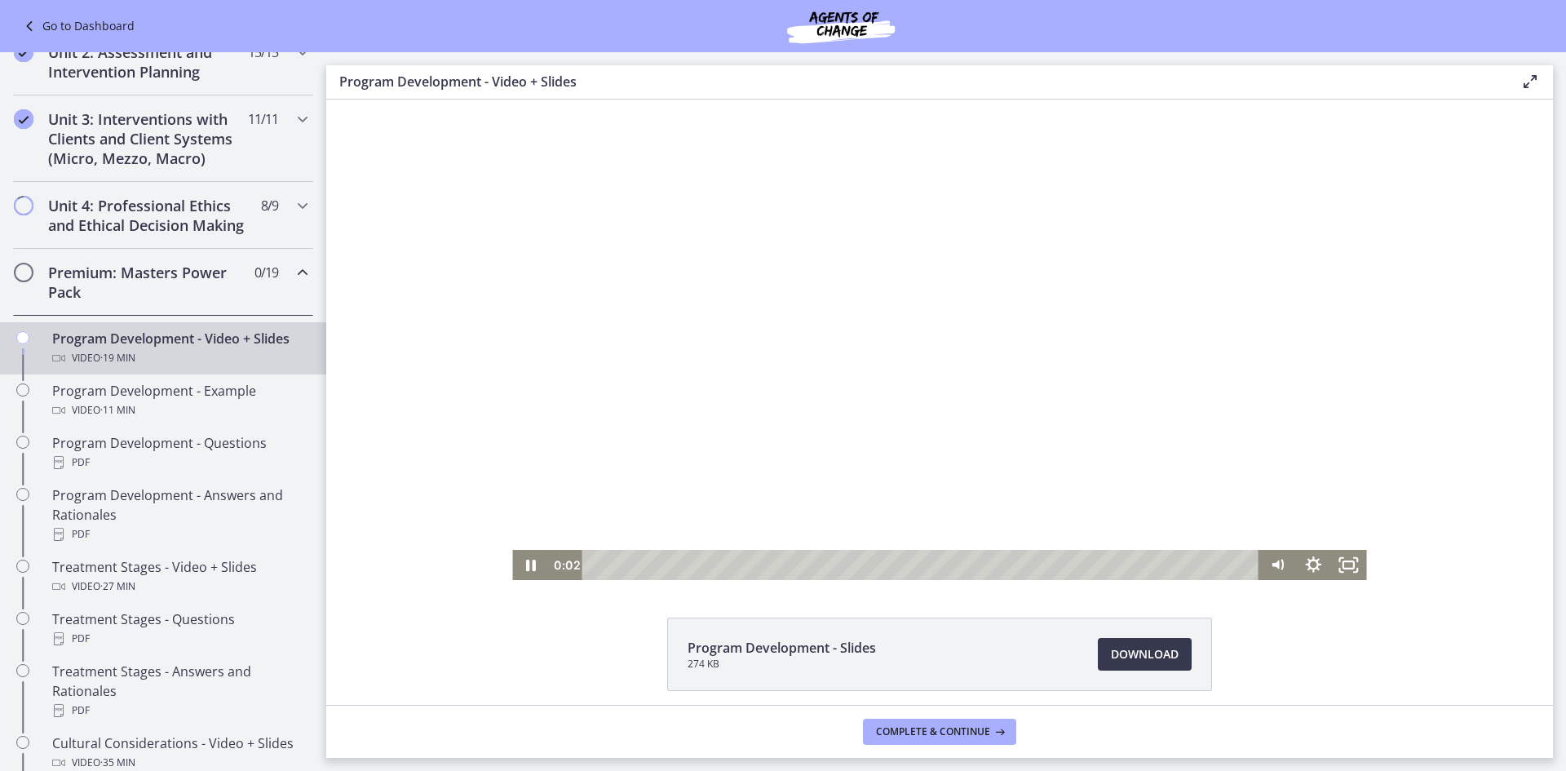
click at [662, 381] on div at bounding box center [939, 340] width 854 height 480
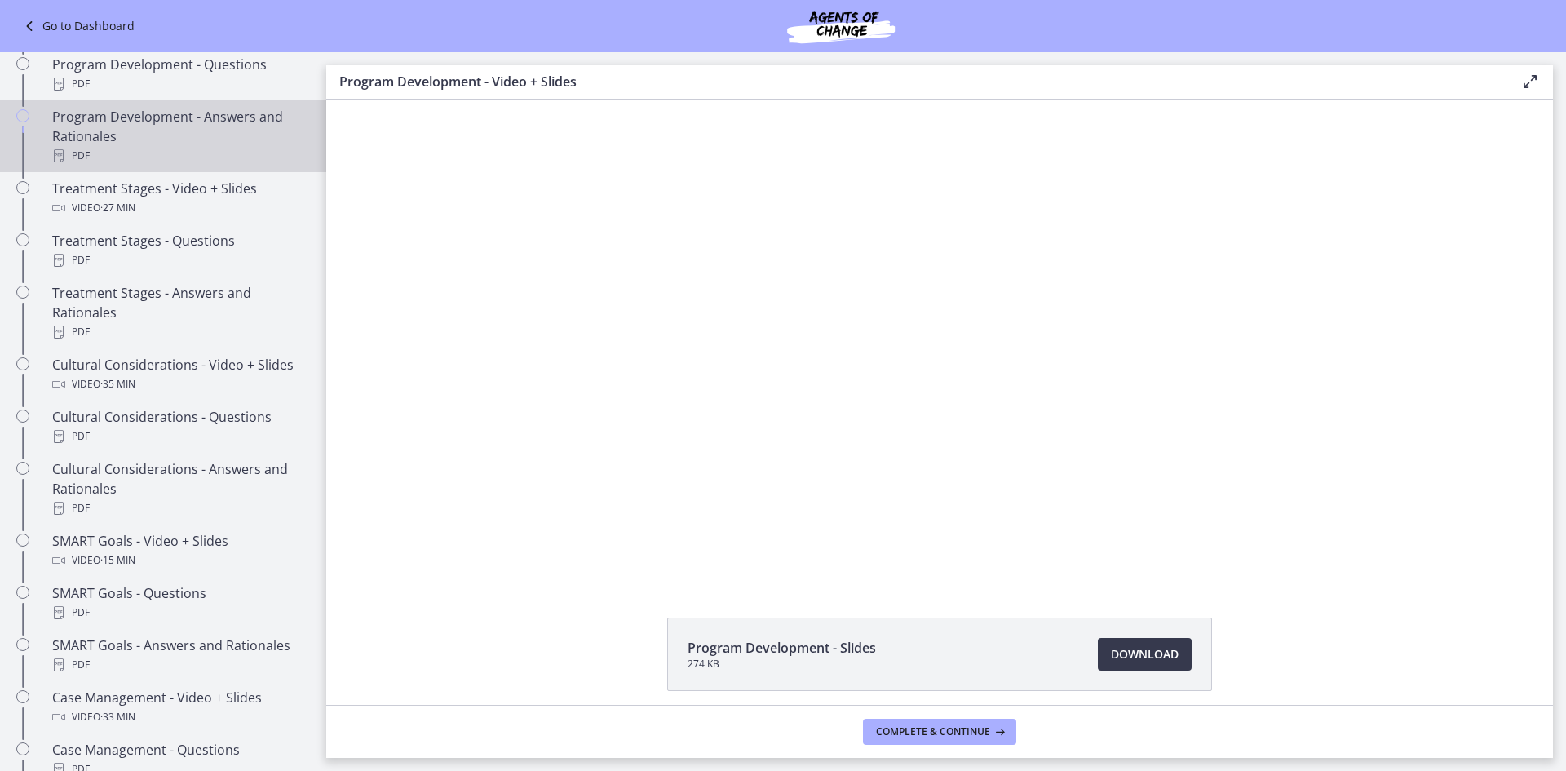
scroll to position [927, 0]
